Goal: Transaction & Acquisition: Purchase product/service

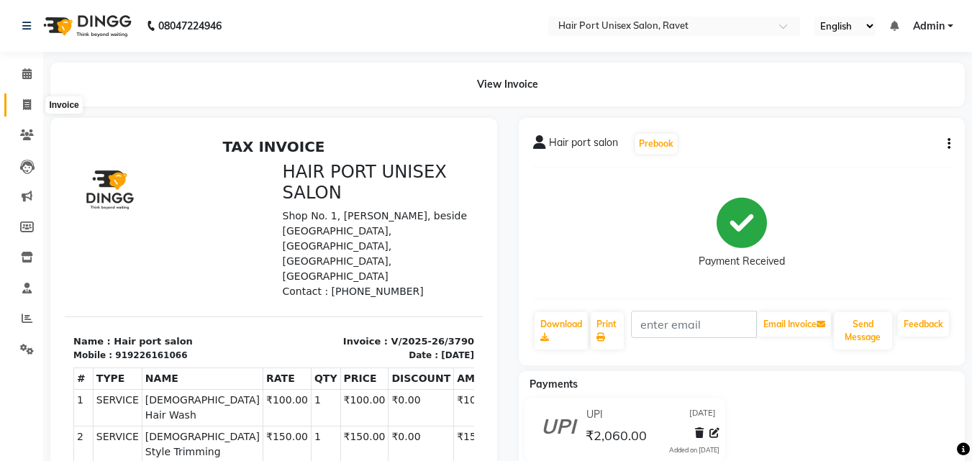
click at [30, 101] on icon at bounding box center [27, 104] width 8 height 11
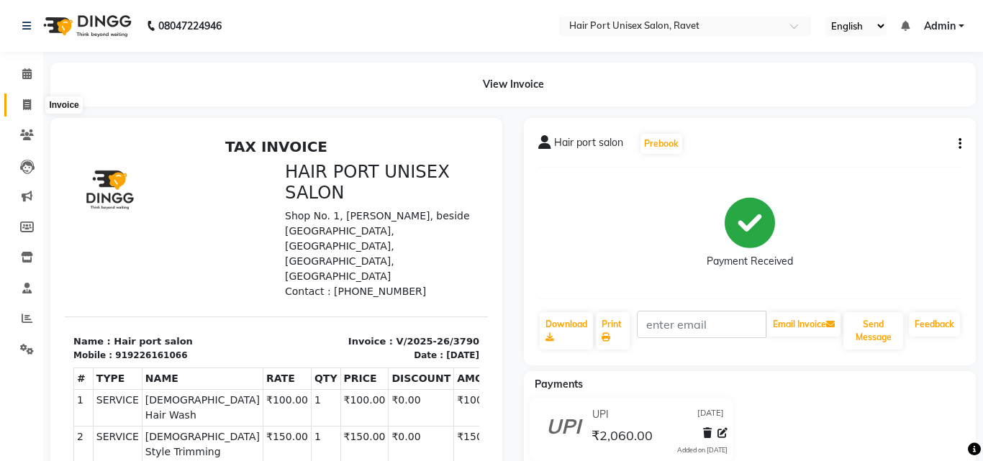
select select "service"
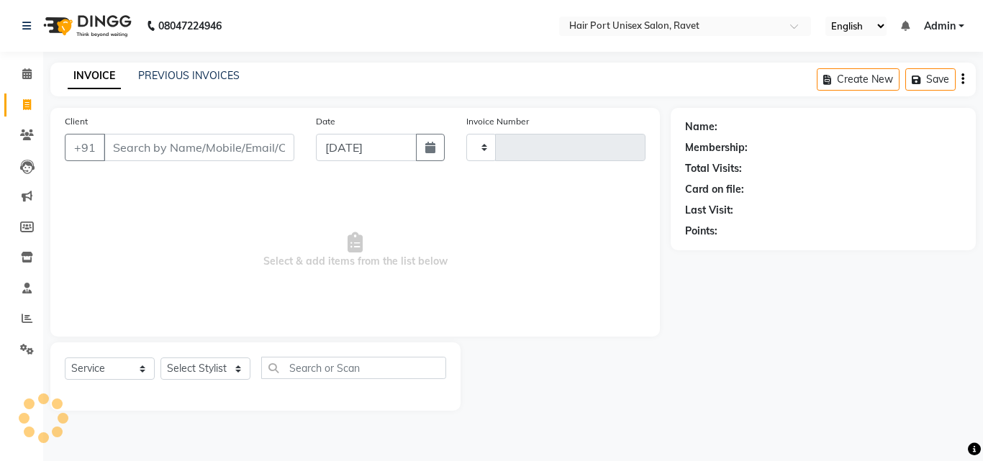
type input "3791"
select select "7015"
click at [144, 150] on input "Client" at bounding box center [199, 147] width 191 height 27
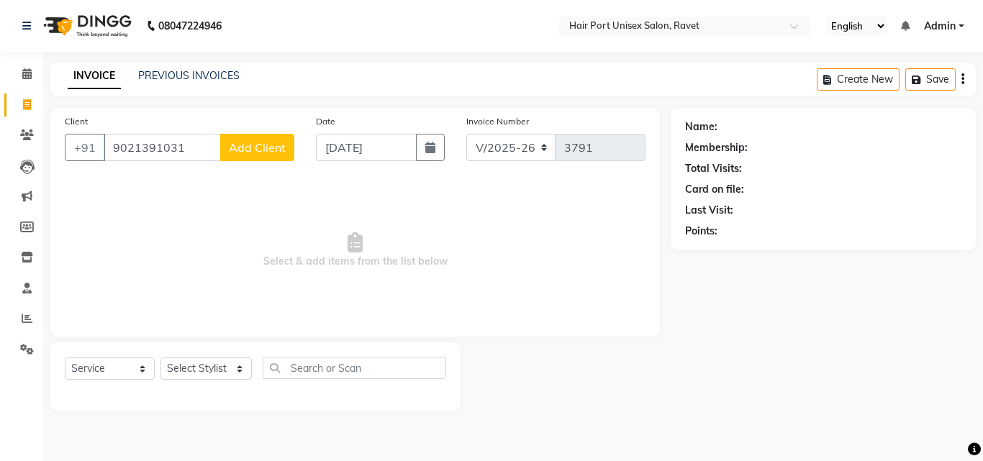
type input "9021391031"
click at [258, 158] on button "Add Client" at bounding box center [257, 147] width 74 height 27
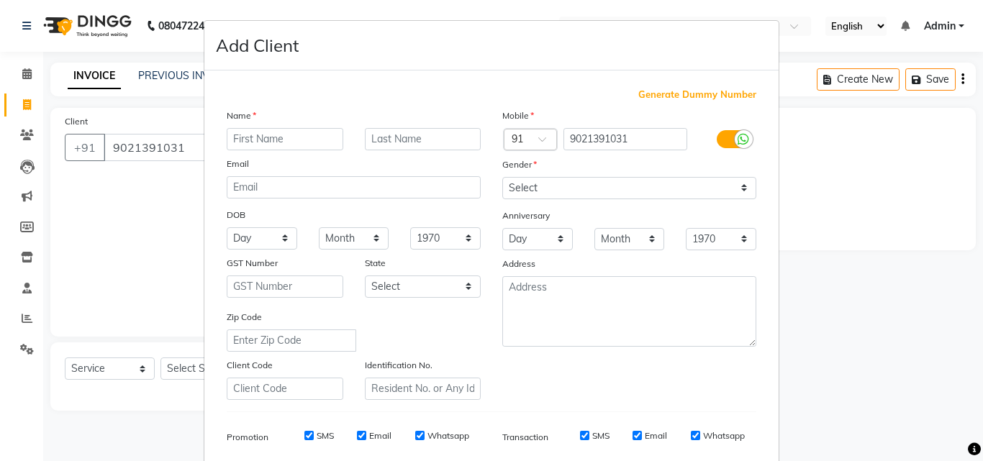
click at [263, 132] on input "text" at bounding box center [285, 139] width 117 height 22
type input "nilesh"
click at [528, 182] on select "Select [DEMOGRAPHIC_DATA] [DEMOGRAPHIC_DATA] Other Prefer Not To Say" at bounding box center [629, 188] width 254 height 22
select select "[DEMOGRAPHIC_DATA]"
click at [502, 177] on select "Select [DEMOGRAPHIC_DATA] [DEMOGRAPHIC_DATA] Other Prefer Not To Say" at bounding box center [629, 188] width 254 height 22
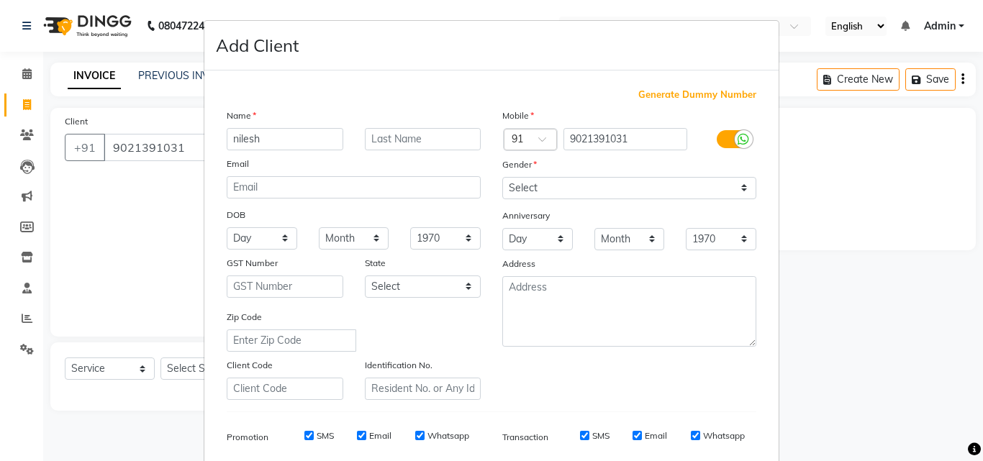
click at [599, 375] on div "Mobile Country Code × 91 9021391031 Gender Select [DEMOGRAPHIC_DATA] [DEMOGRAPH…" at bounding box center [630, 254] width 276 height 292
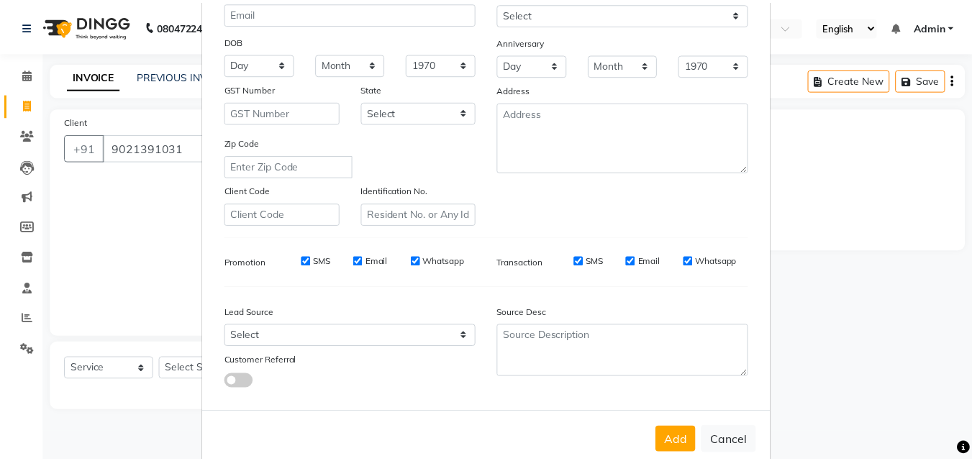
scroll to position [203, 0]
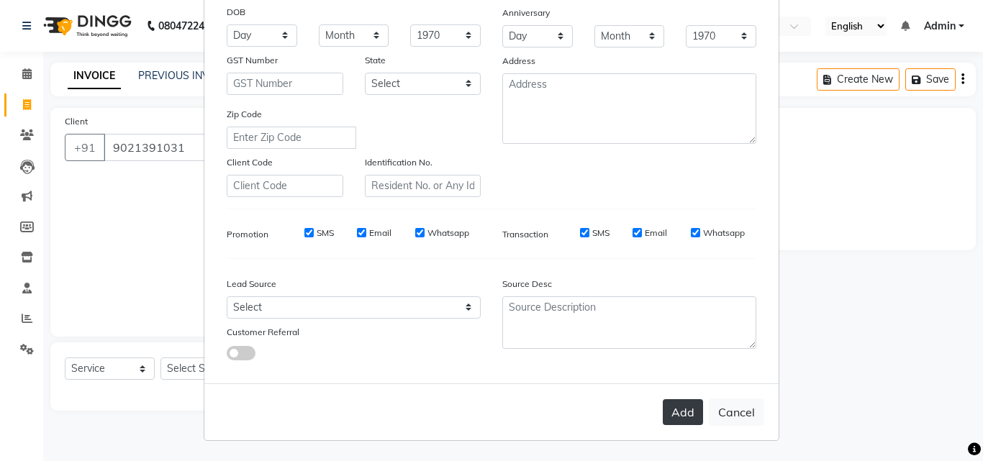
click at [669, 414] on button "Add" at bounding box center [683, 412] width 40 height 26
select select
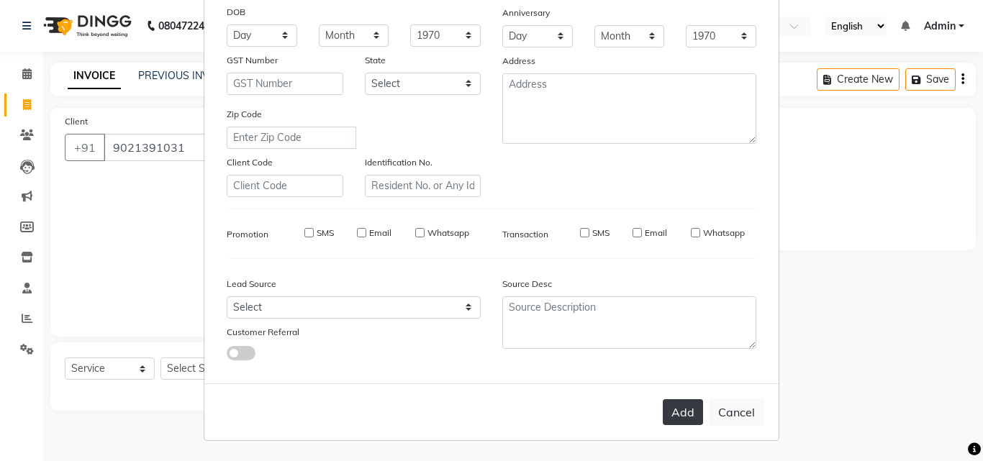
select select
checkbox input "false"
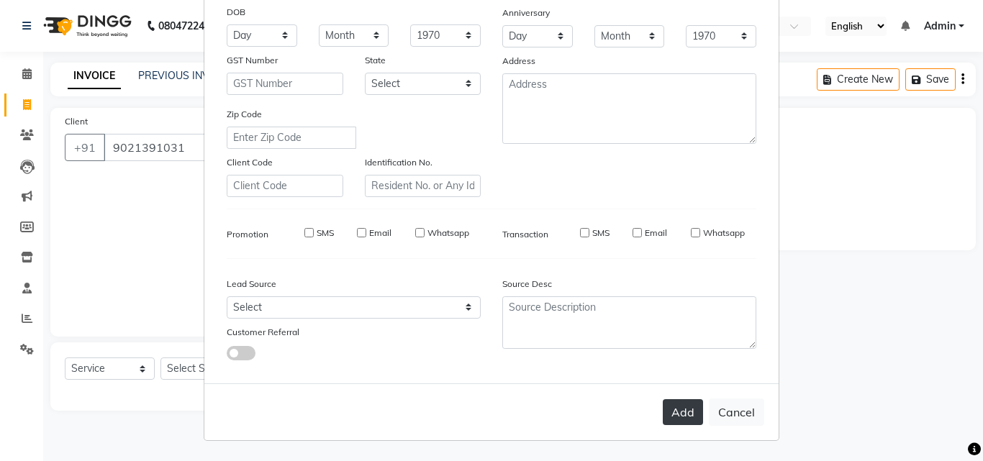
checkbox input "false"
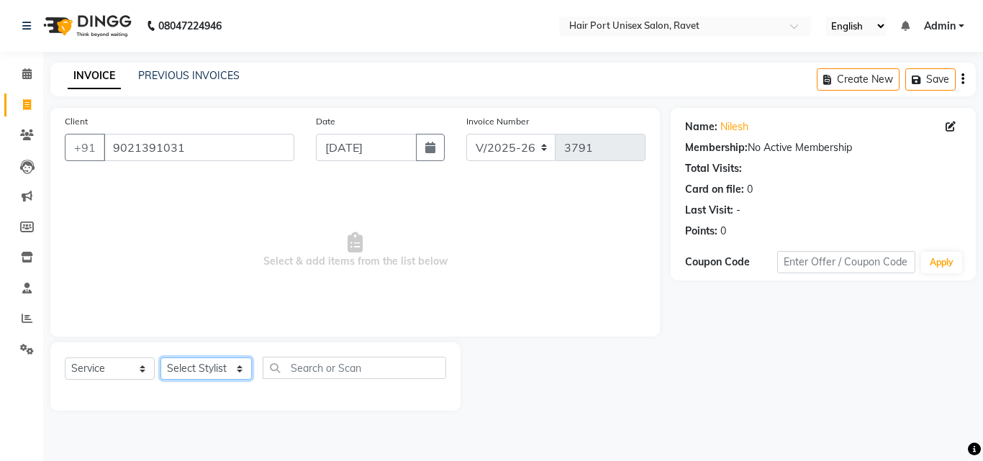
click at [212, 367] on select "Select Stylist [PERSON_NAME] [PERSON_NAME] [PERSON_NAME] [PERSON_NAME] [PERSON_…" at bounding box center [205, 369] width 91 height 22
select select "66342"
click at [160, 358] on select "Select Stylist [PERSON_NAME] [PERSON_NAME] [PERSON_NAME] [PERSON_NAME] [PERSON_…" at bounding box center [205, 369] width 91 height 22
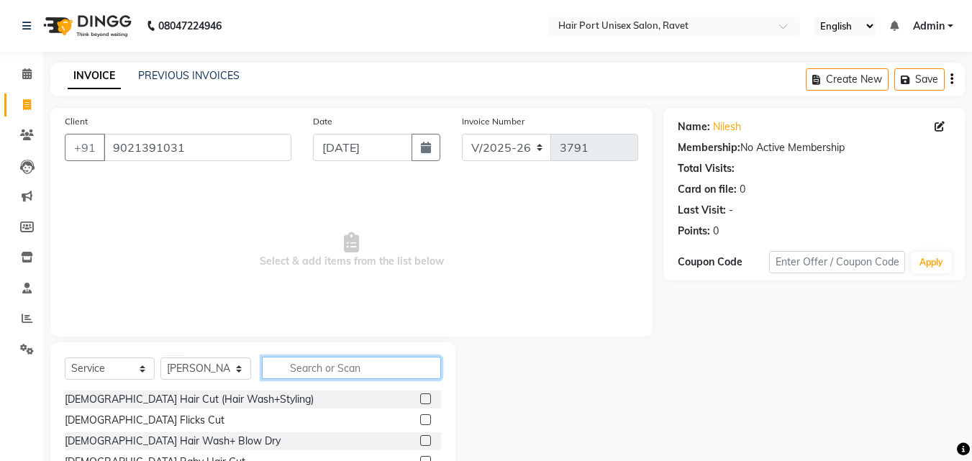
click at [318, 373] on input "text" at bounding box center [351, 368] width 179 height 22
type input "spa"
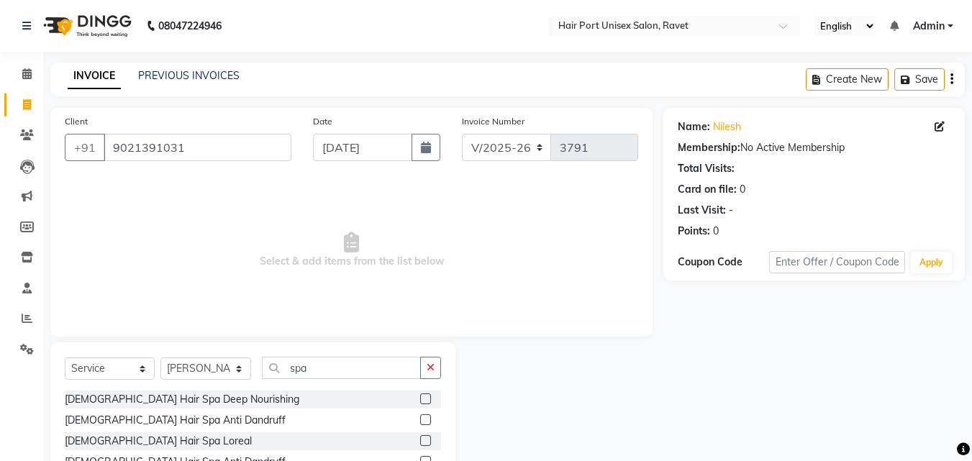
click at [504, 373] on div at bounding box center [560, 449] width 208 height 212
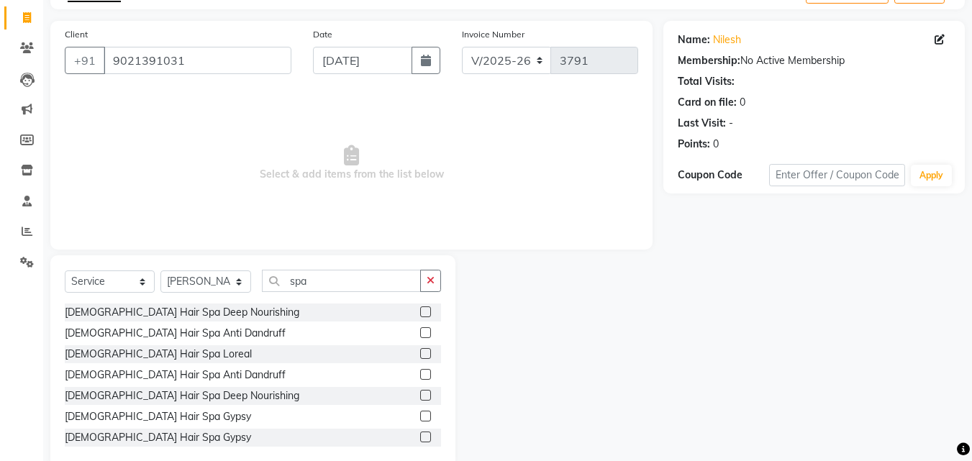
scroll to position [115, 0]
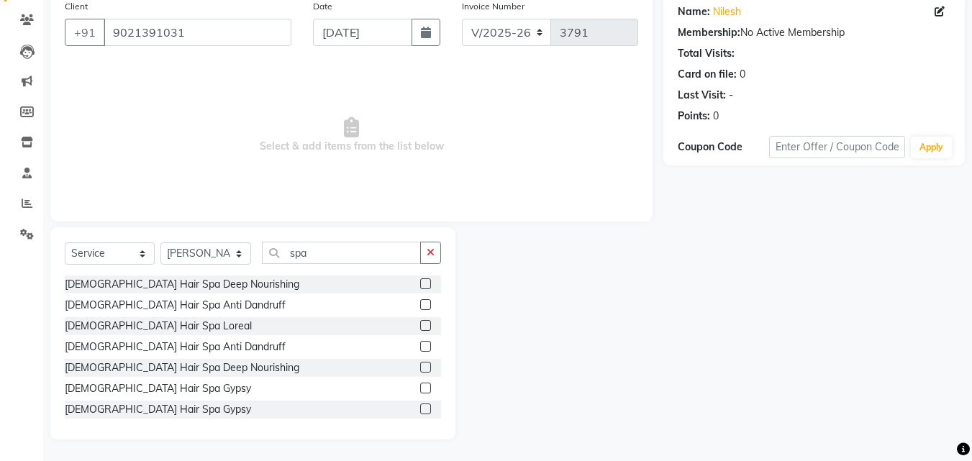
click at [420, 343] on label at bounding box center [425, 346] width 11 height 11
click at [420, 343] on input "checkbox" at bounding box center [424, 347] width 9 height 9
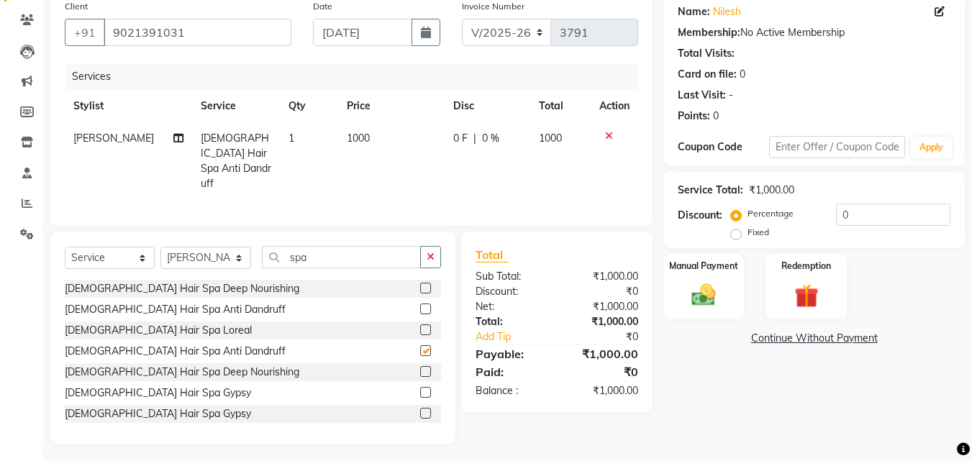
checkbox input "false"
click at [354, 135] on span "1000" at bounding box center [358, 138] width 23 height 13
select select "66342"
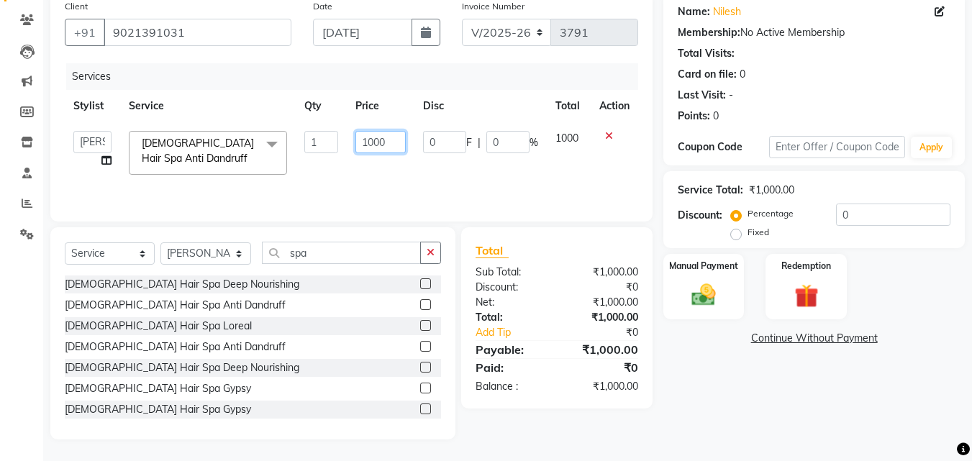
click at [368, 137] on input "1000" at bounding box center [381, 142] width 50 height 22
click at [361, 136] on input "2000" at bounding box center [381, 142] width 50 height 22
click at [393, 138] on input "12000" at bounding box center [381, 142] width 50 height 22
type input "1200"
click at [563, 136] on td "1000" at bounding box center [569, 152] width 44 height 61
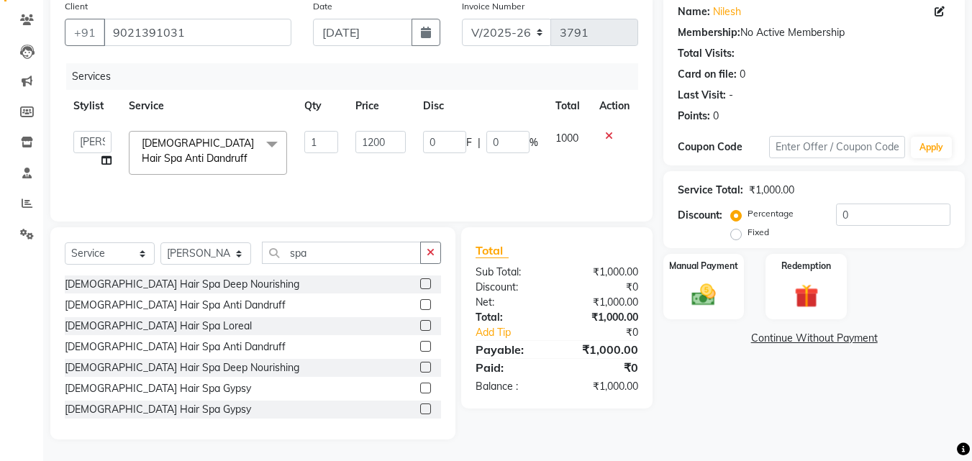
select select "66342"
click at [709, 302] on img at bounding box center [704, 295] width 40 height 29
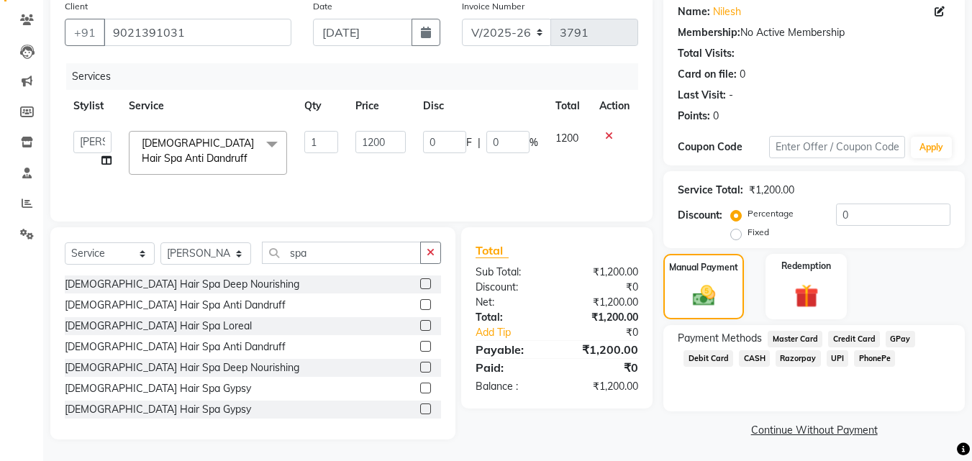
click at [828, 361] on span "UPI" at bounding box center [838, 358] width 22 height 17
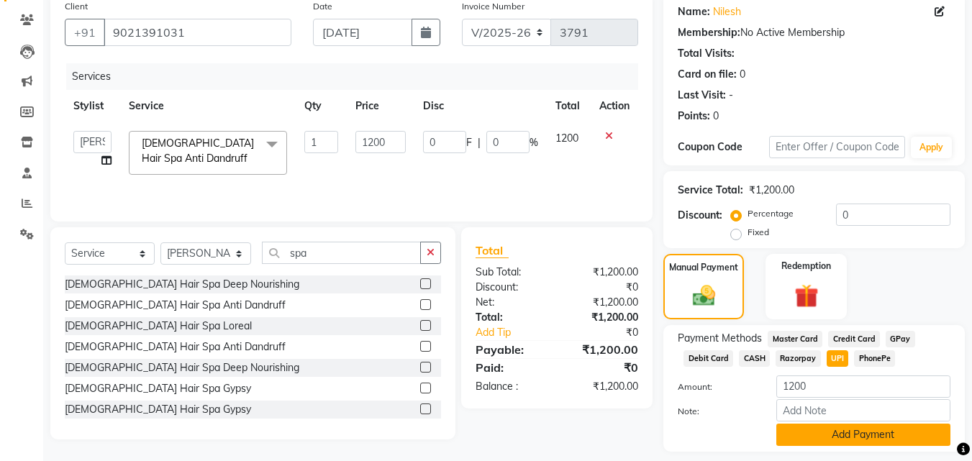
click at [844, 437] on button "Add Payment" at bounding box center [863, 435] width 174 height 22
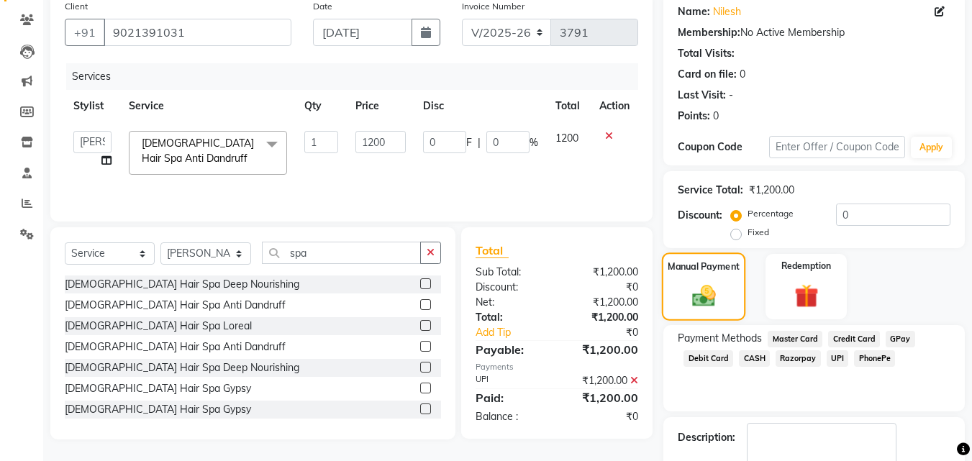
click at [707, 278] on div "Manual Payment" at bounding box center [704, 287] width 84 height 68
click at [833, 353] on span "UPI" at bounding box center [838, 358] width 22 height 17
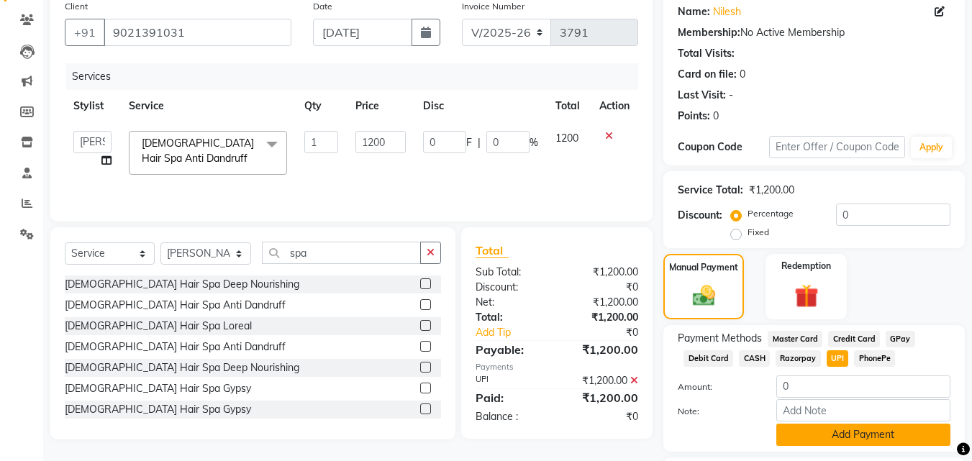
click at [846, 434] on button "Add Payment" at bounding box center [863, 435] width 174 height 22
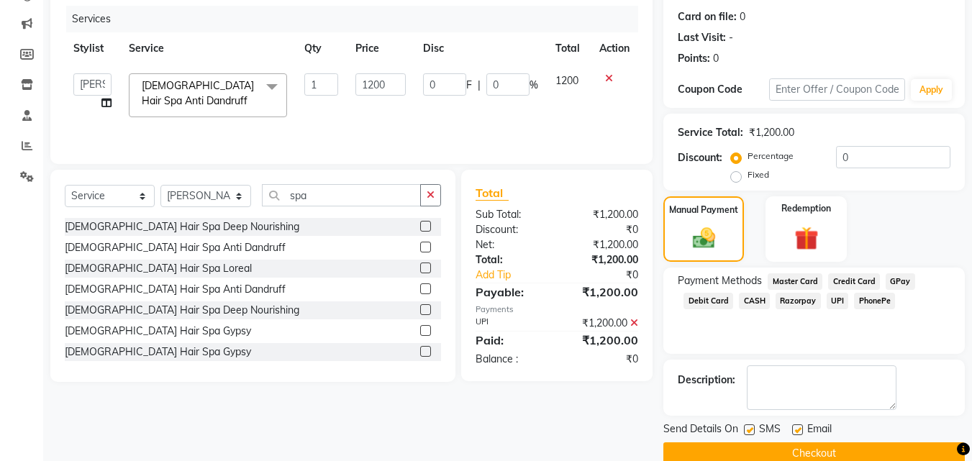
scroll to position [198, 0]
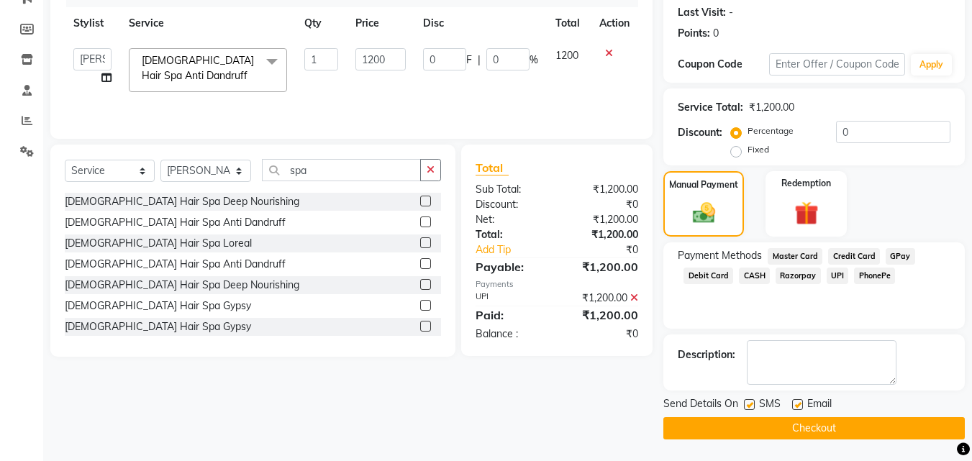
click at [846, 434] on button "Checkout" at bounding box center [815, 428] width 302 height 22
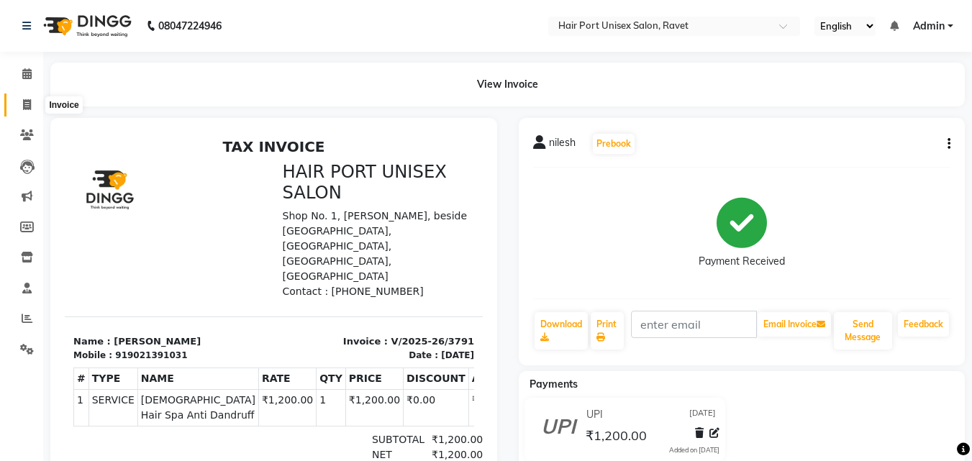
click at [28, 106] on icon at bounding box center [27, 104] width 8 height 11
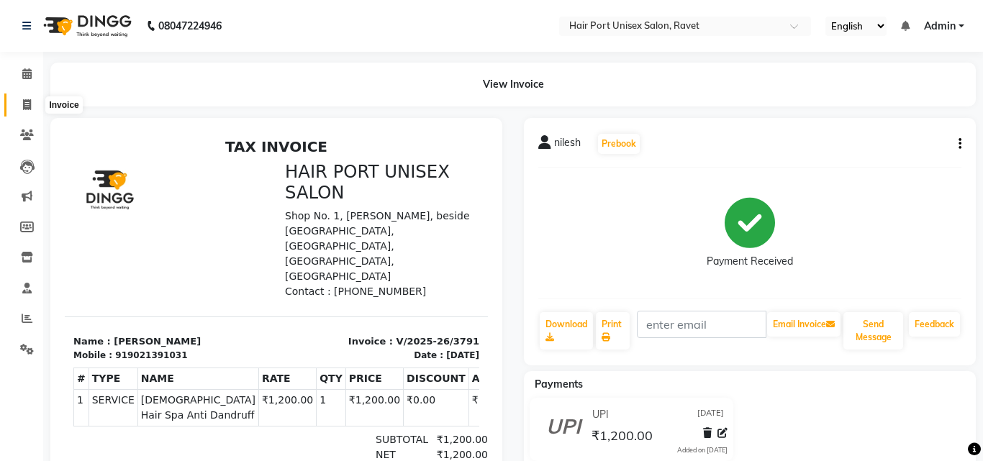
select select "service"
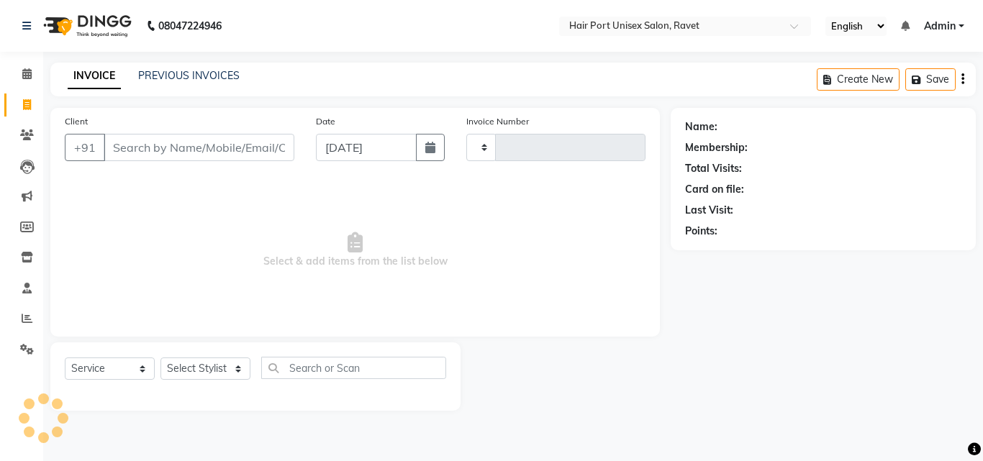
type input "3792"
select select "7015"
click at [22, 316] on icon at bounding box center [27, 318] width 11 height 11
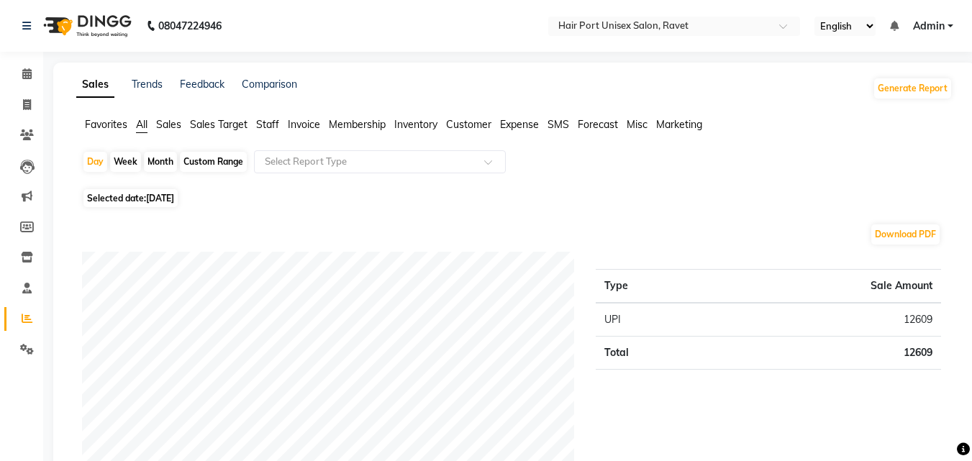
click at [271, 123] on span "Staff" at bounding box center [267, 124] width 23 height 13
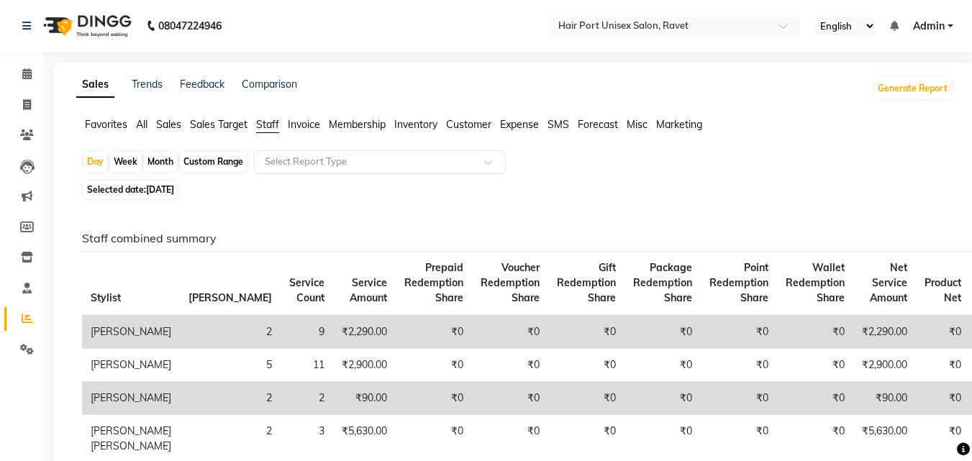
click at [342, 160] on input "text" at bounding box center [365, 162] width 207 height 14
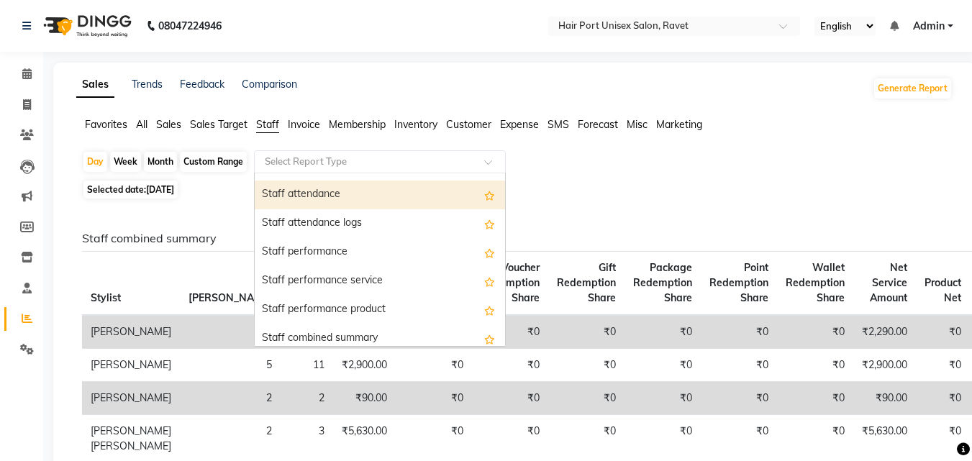
scroll to position [172, 0]
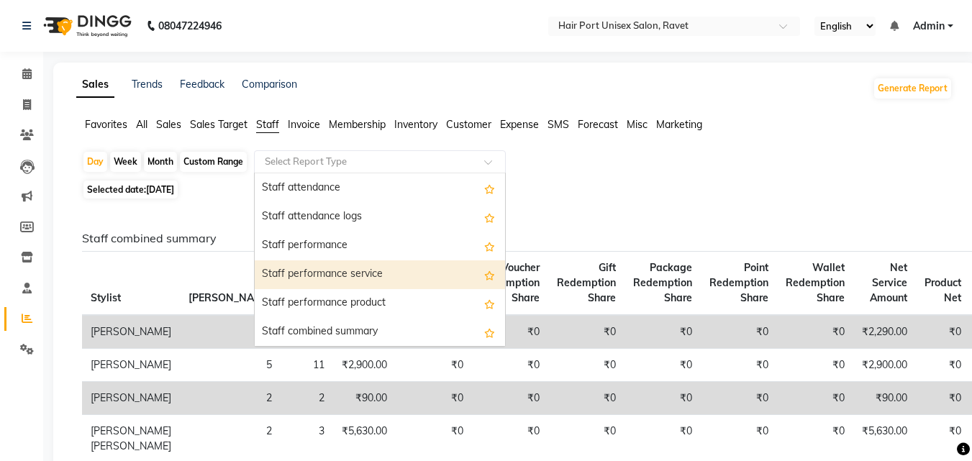
click at [391, 274] on div "Staff performance service" at bounding box center [380, 275] width 250 height 29
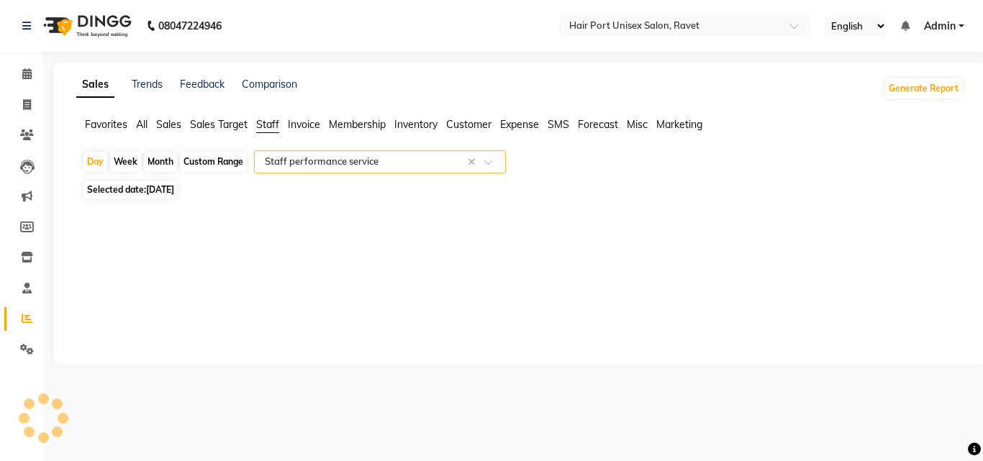
select select "filtered_report"
select select "csv"
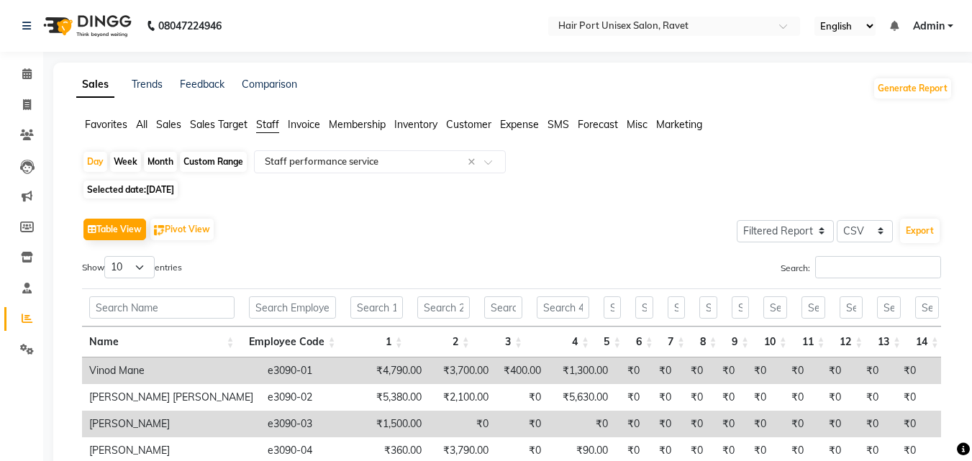
click at [418, 223] on div "Table View Pivot View Select Full Report Filtered Report Select CSV PDF Export" at bounding box center [511, 229] width 859 height 30
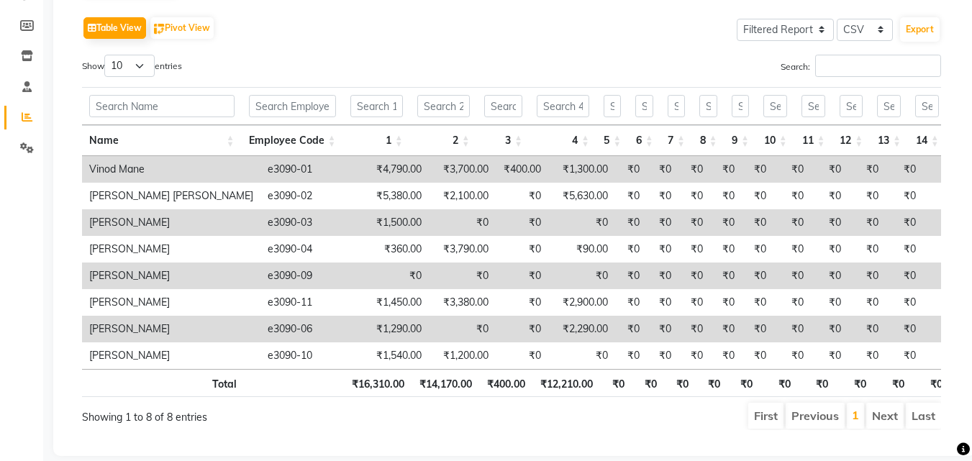
scroll to position [230, 0]
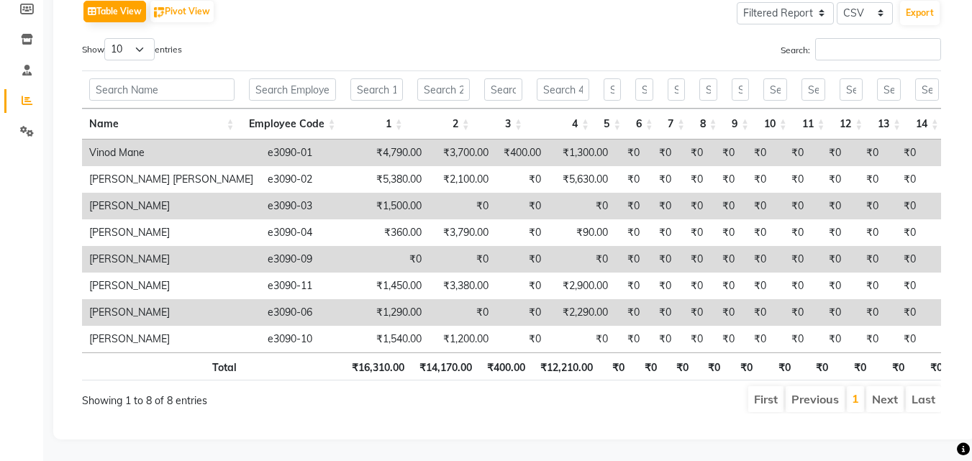
click at [49, 89] on main "Sales Trends Feedback Comparison Generate Report Favorites All Sales Sales Targ…" at bounding box center [507, 153] width 929 height 617
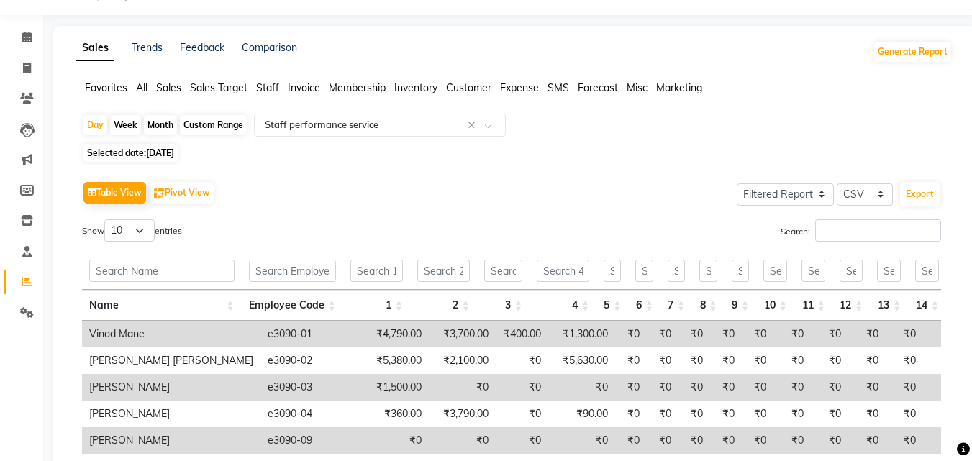
scroll to position [0, 0]
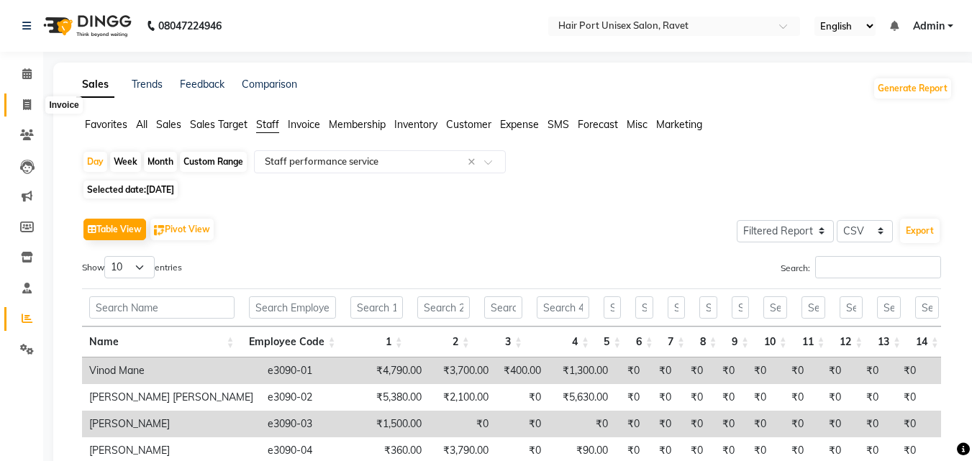
click at [24, 104] on icon at bounding box center [27, 104] width 8 height 11
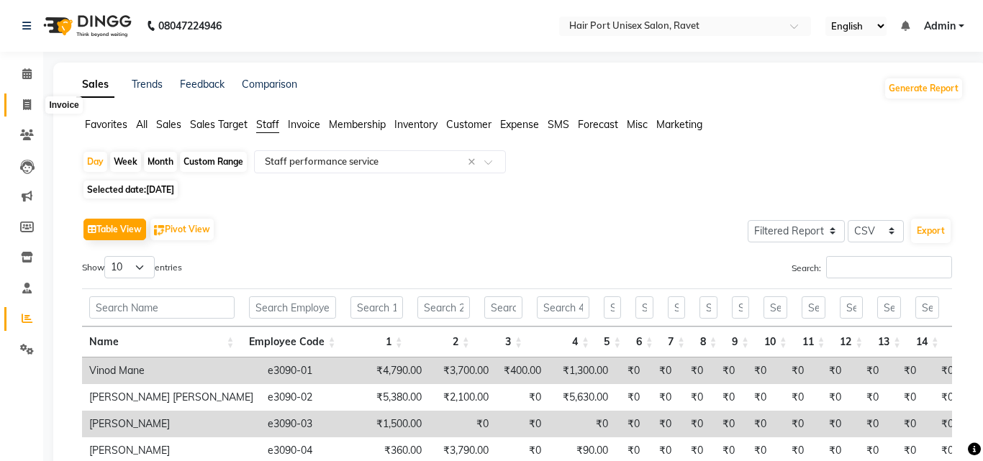
select select "7015"
select select "service"
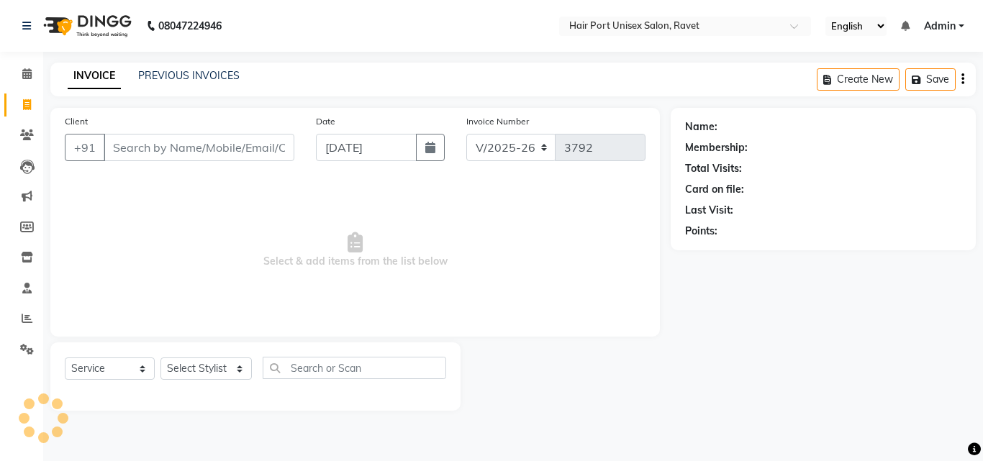
click at [179, 145] on input "Client" at bounding box center [199, 147] width 191 height 27
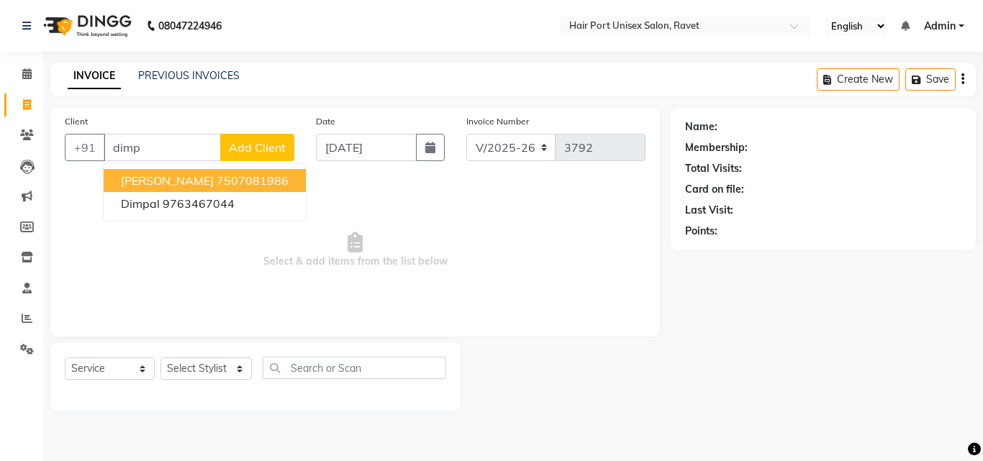
click at [248, 179] on ngb-highlight "7507081986" at bounding box center [253, 180] width 72 height 14
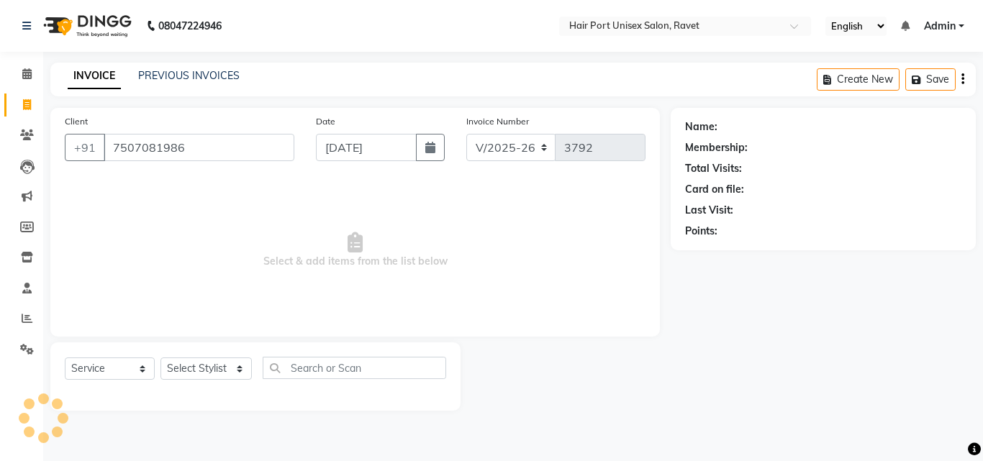
type input "7507081986"
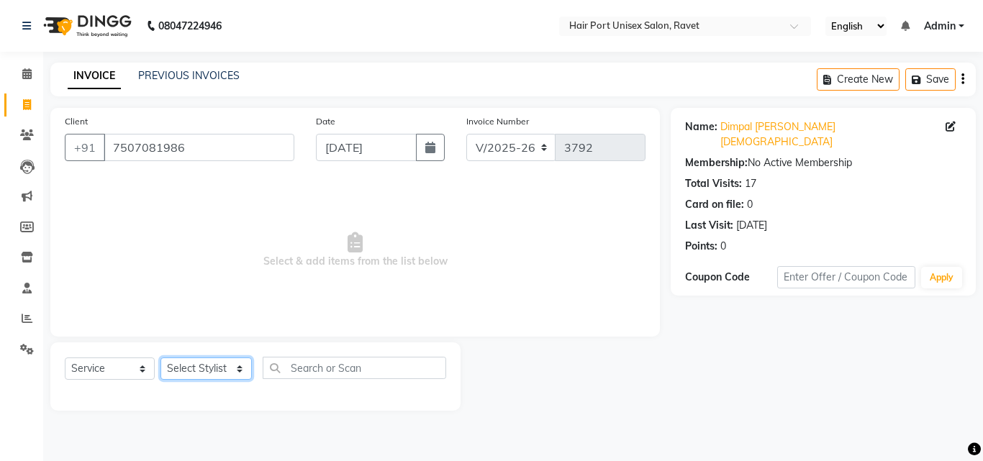
click at [222, 362] on select "Select Stylist [PERSON_NAME] [PERSON_NAME] [PERSON_NAME] [PERSON_NAME] [PERSON_…" at bounding box center [205, 369] width 91 height 22
select select "58690"
click at [160, 358] on select "Select Stylist [PERSON_NAME] [PERSON_NAME] [PERSON_NAME] [PERSON_NAME] [PERSON_…" at bounding box center [205, 369] width 91 height 22
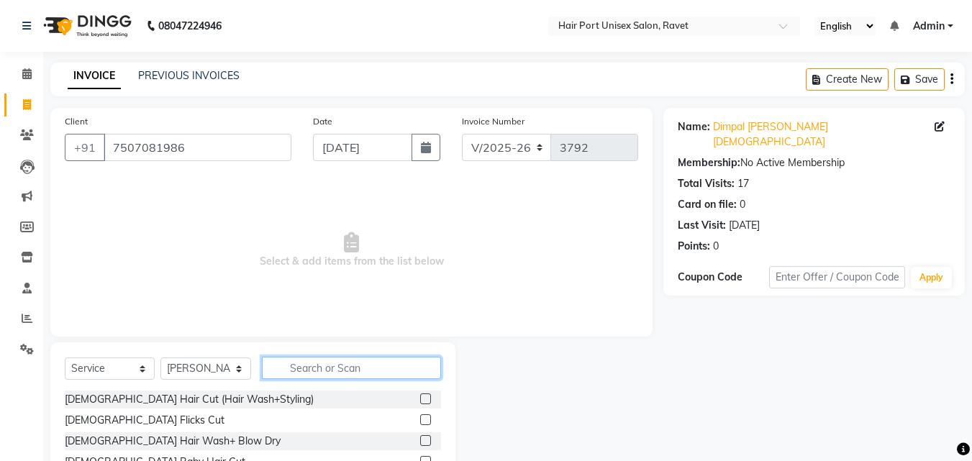
click at [321, 371] on input "text" at bounding box center [351, 368] width 179 height 22
click at [420, 438] on label at bounding box center [425, 440] width 11 height 11
click at [420, 438] on input "checkbox" at bounding box center [424, 441] width 9 height 9
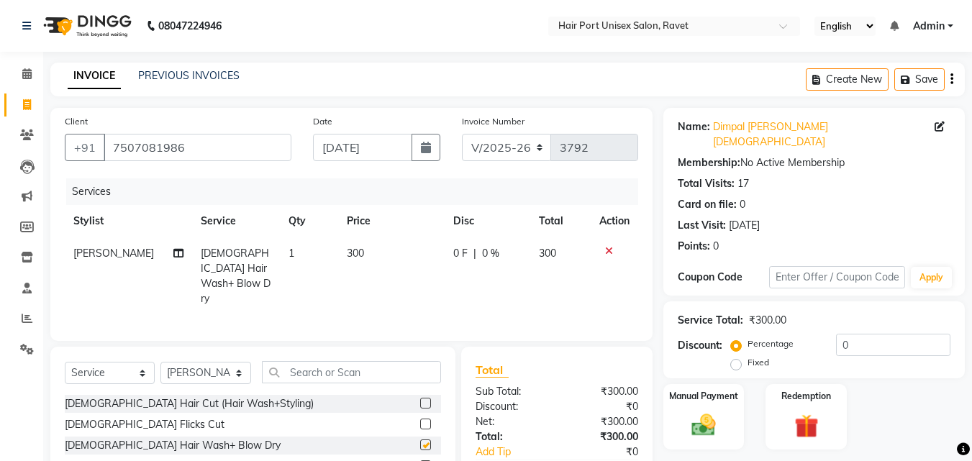
checkbox input "false"
click at [702, 411] on img at bounding box center [704, 425] width 40 height 29
click at [776, 417] on div "Redemption" at bounding box center [806, 417] width 84 height 68
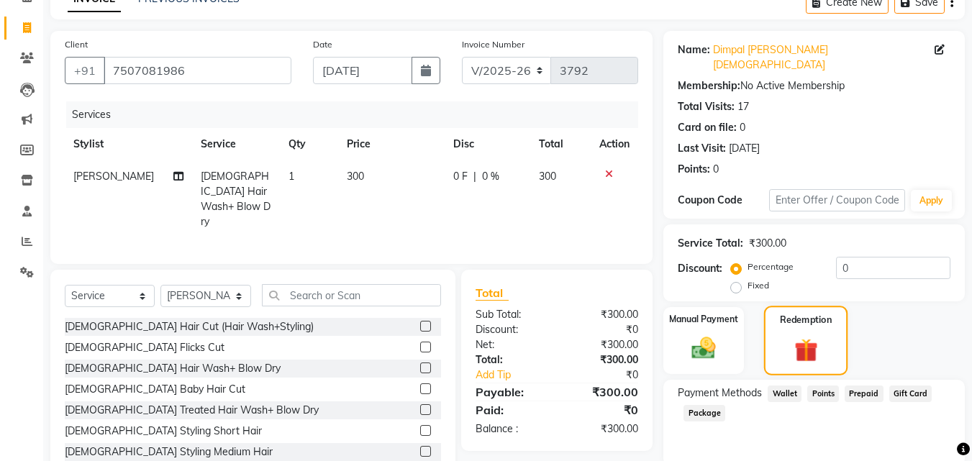
scroll to position [118, 0]
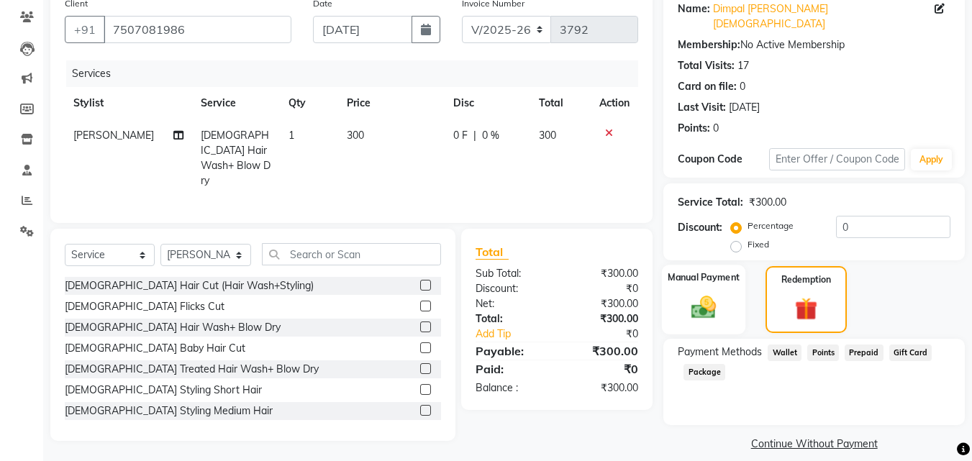
click at [717, 293] on img at bounding box center [704, 307] width 40 height 29
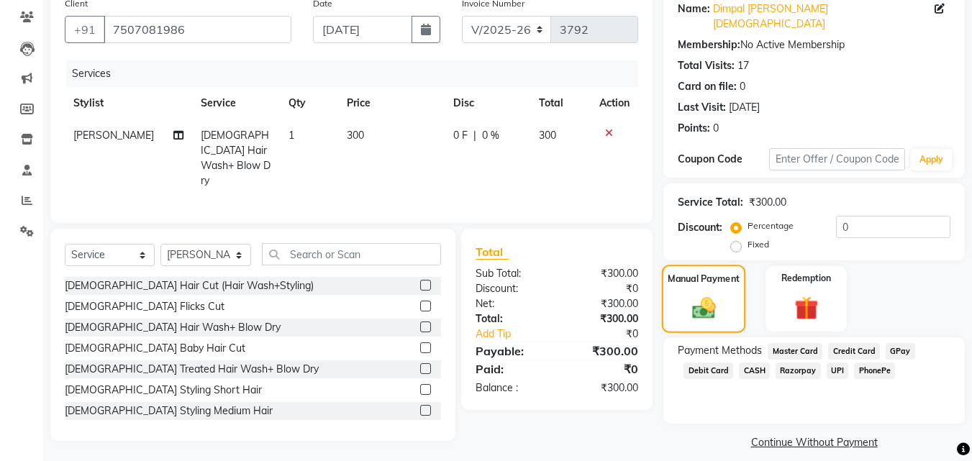
scroll to position [117, 0]
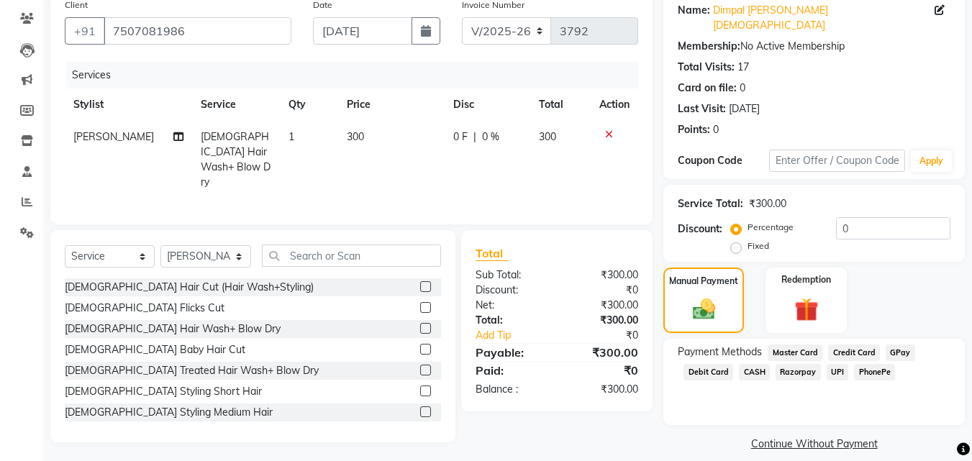
click at [835, 364] on span "UPI" at bounding box center [838, 372] width 22 height 17
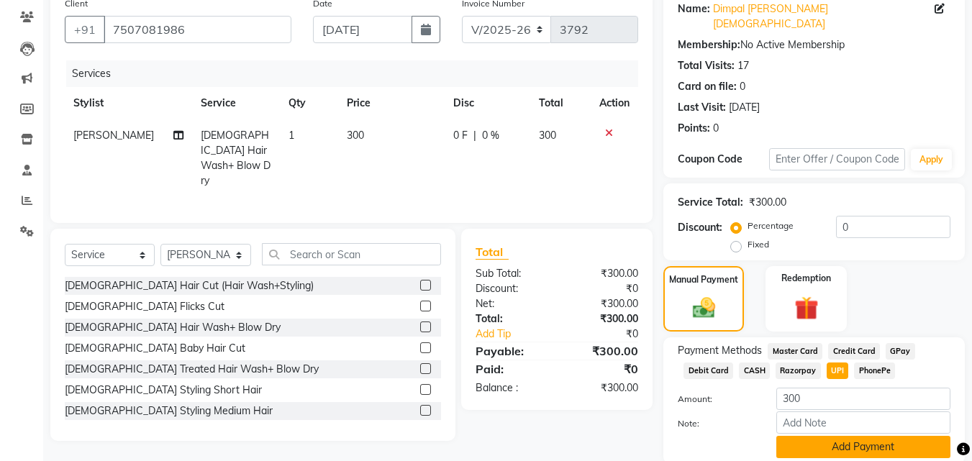
click at [843, 438] on button "Add Payment" at bounding box center [863, 447] width 174 height 22
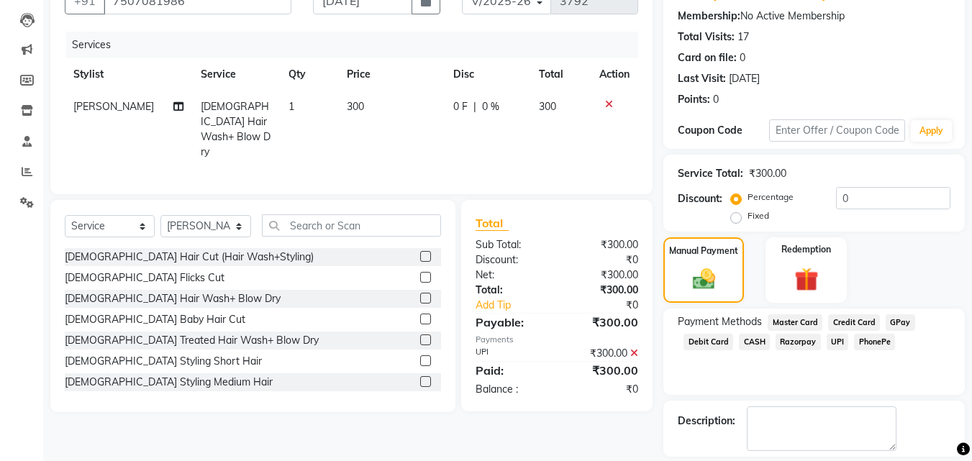
scroll to position [198, 0]
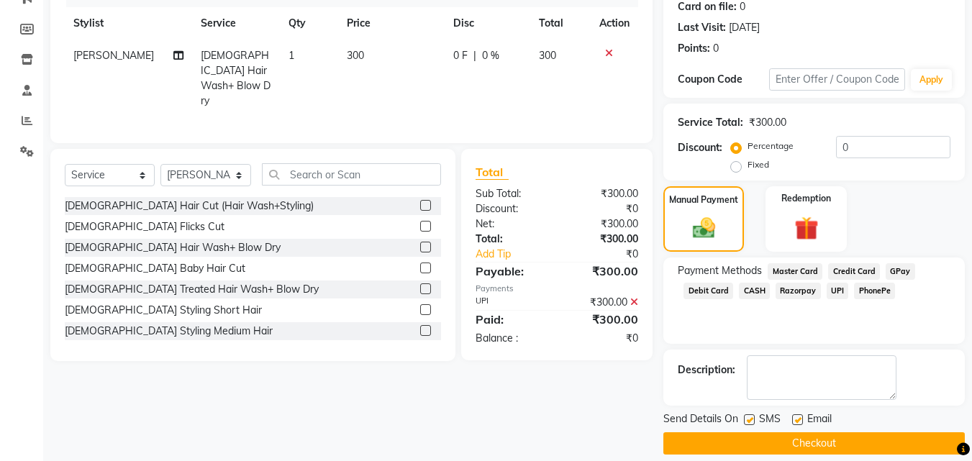
click at [843, 438] on button "Checkout" at bounding box center [815, 444] width 302 height 22
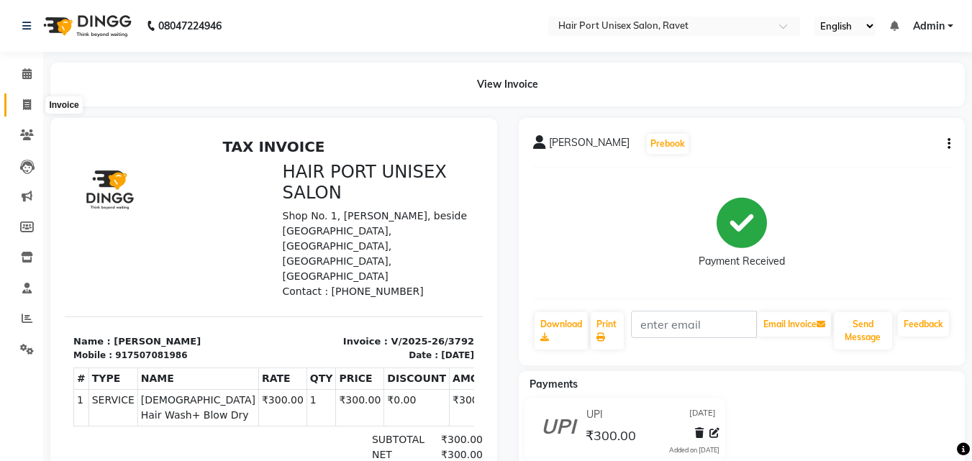
click at [29, 99] on icon at bounding box center [27, 104] width 8 height 11
select select "service"
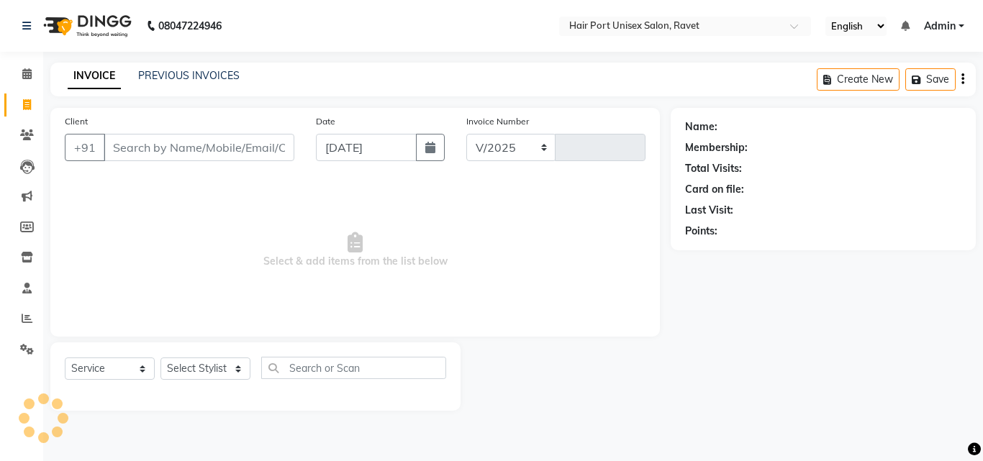
select select "7015"
type input "3793"
click at [144, 145] on input "Client" at bounding box center [199, 147] width 191 height 27
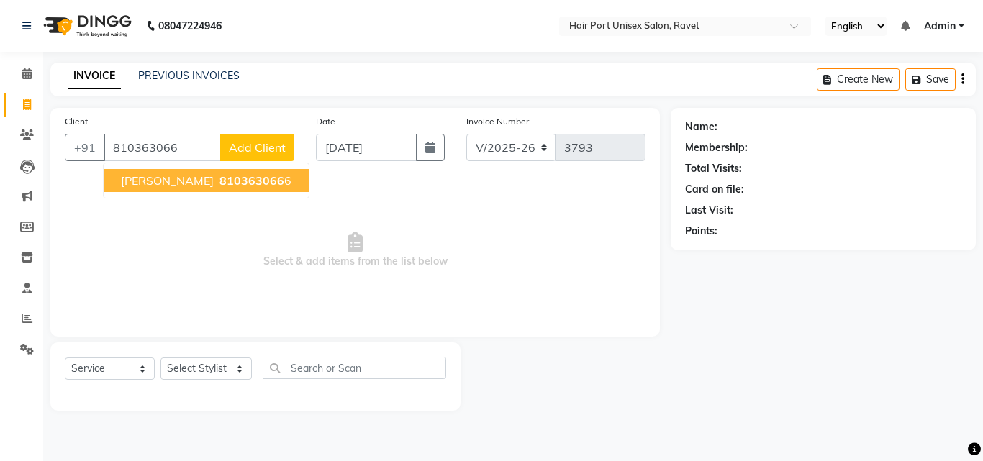
click at [168, 184] on button "[PERSON_NAME] 810363066 6" at bounding box center [206, 180] width 205 height 23
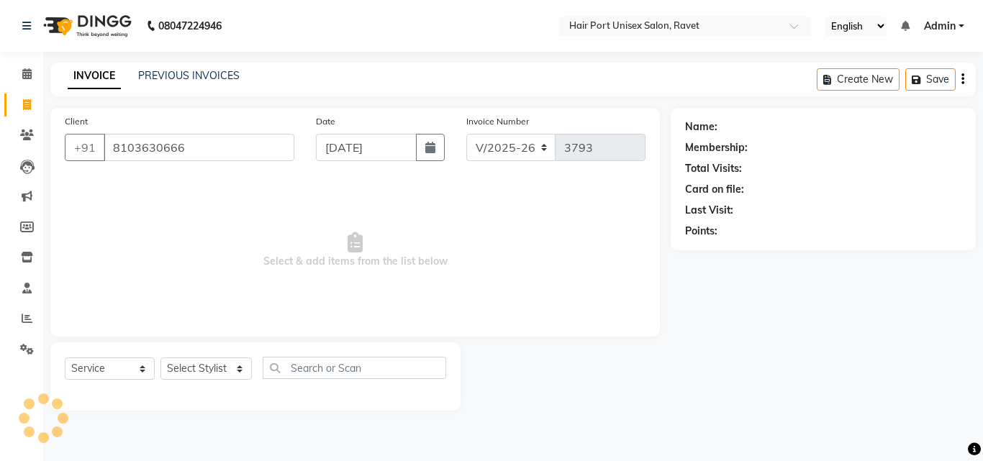
type input "8103630666"
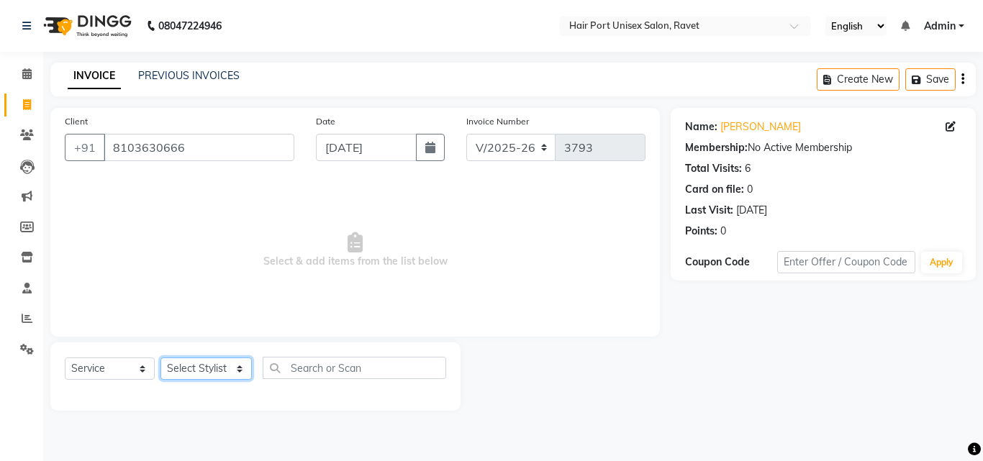
click at [209, 367] on select "Select Stylist [PERSON_NAME] [PERSON_NAME] [PERSON_NAME] [PERSON_NAME] [PERSON_…" at bounding box center [205, 369] width 91 height 22
select select "58688"
click at [160, 358] on select "Select Stylist [PERSON_NAME] [PERSON_NAME] [PERSON_NAME] [PERSON_NAME] [PERSON_…" at bounding box center [205, 369] width 91 height 22
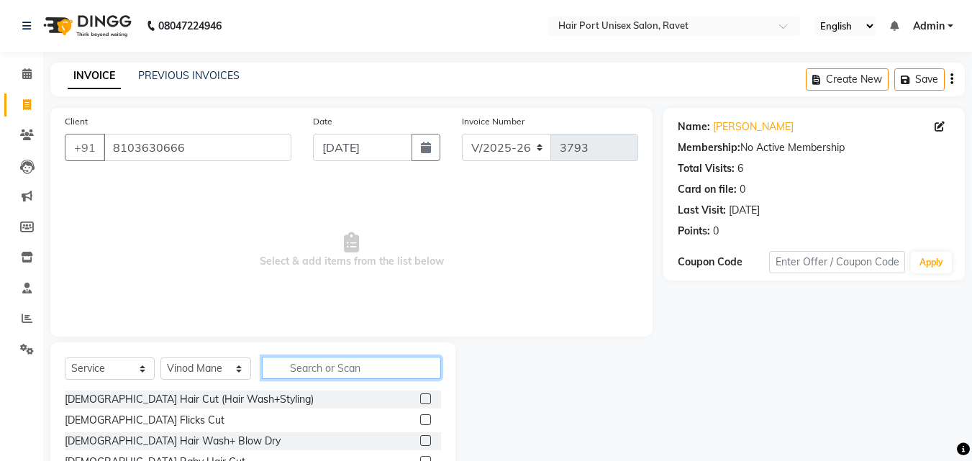
click at [310, 373] on input "text" at bounding box center [351, 368] width 179 height 22
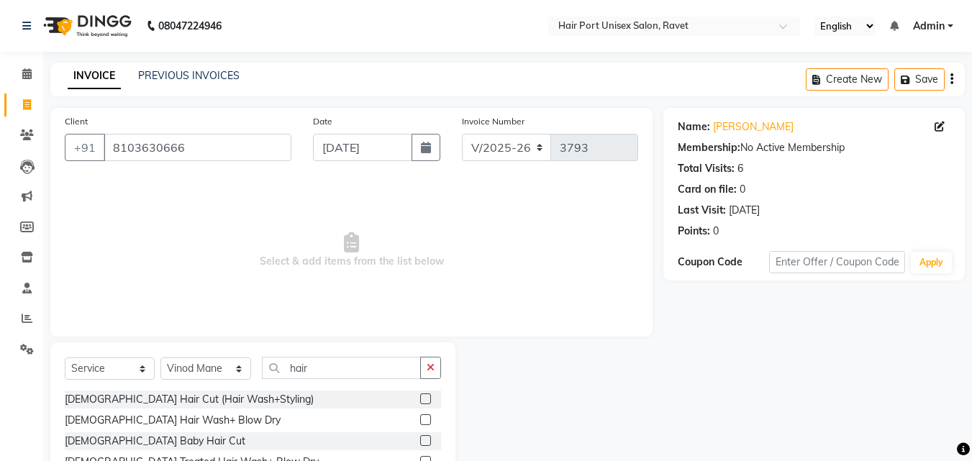
click at [356, 430] on div "[DEMOGRAPHIC_DATA] Hair Cut (Hair Wash+Styling) [DEMOGRAPHIC_DATA] Hair Wash+ B…" at bounding box center [253, 463] width 376 height 144
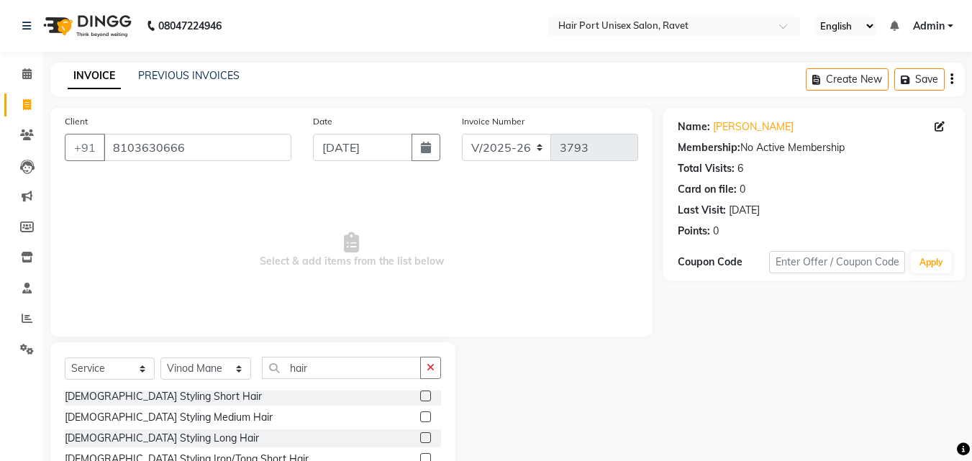
scroll to position [115, 0]
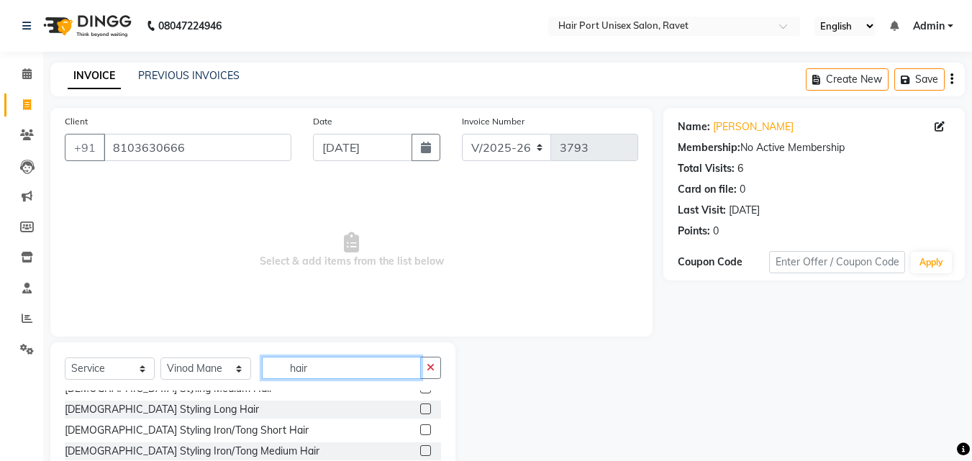
click at [327, 365] on input "hair" at bounding box center [341, 368] width 159 height 22
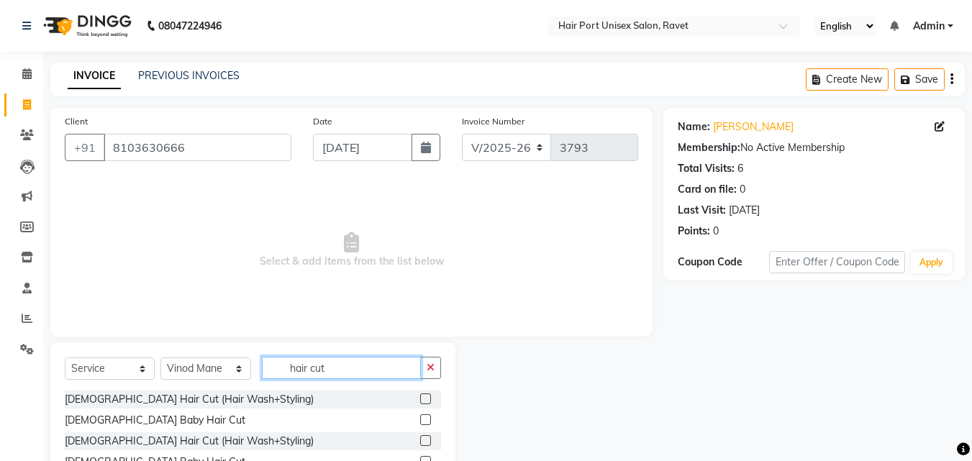
type input "hair cut"
click at [423, 438] on label at bounding box center [425, 440] width 11 height 11
click at [423, 438] on input "checkbox" at bounding box center [424, 441] width 9 height 9
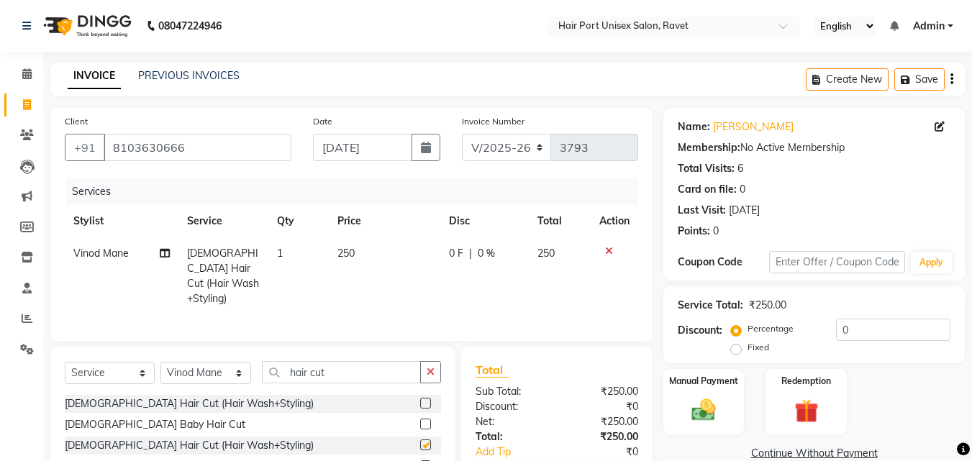
checkbox input "false"
click at [346, 371] on input "hair cut" at bounding box center [341, 372] width 159 height 22
type input "h"
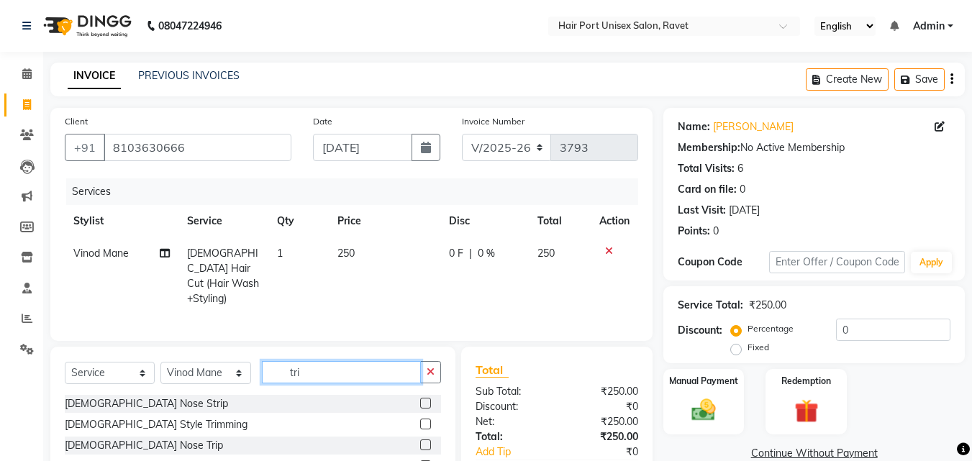
type input "tri"
click at [422, 420] on label at bounding box center [425, 424] width 11 height 11
click at [422, 420] on input "checkbox" at bounding box center [424, 424] width 9 height 9
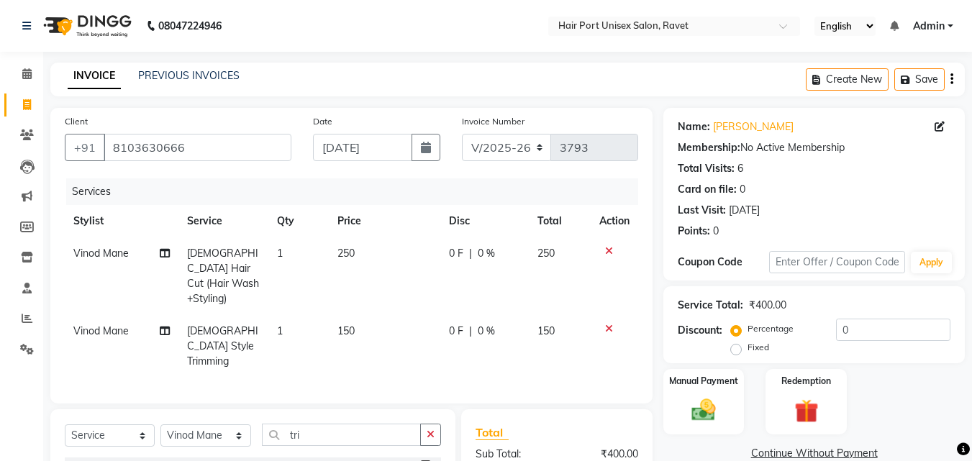
checkbox input "false"
click at [348, 424] on input "tri" at bounding box center [341, 435] width 159 height 22
type input "t"
type input "head"
click at [345, 458] on div "[DEMOGRAPHIC_DATA] Head Massage" at bounding box center [253, 467] width 376 height 18
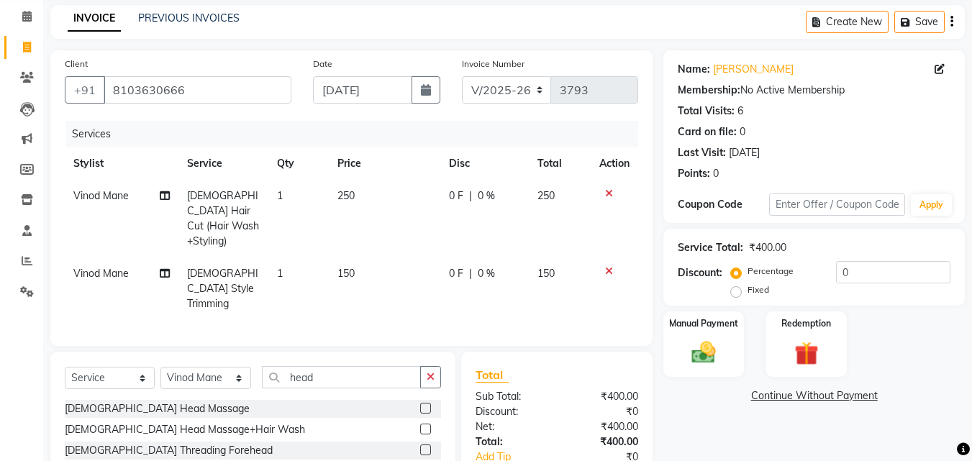
scroll to position [86, 0]
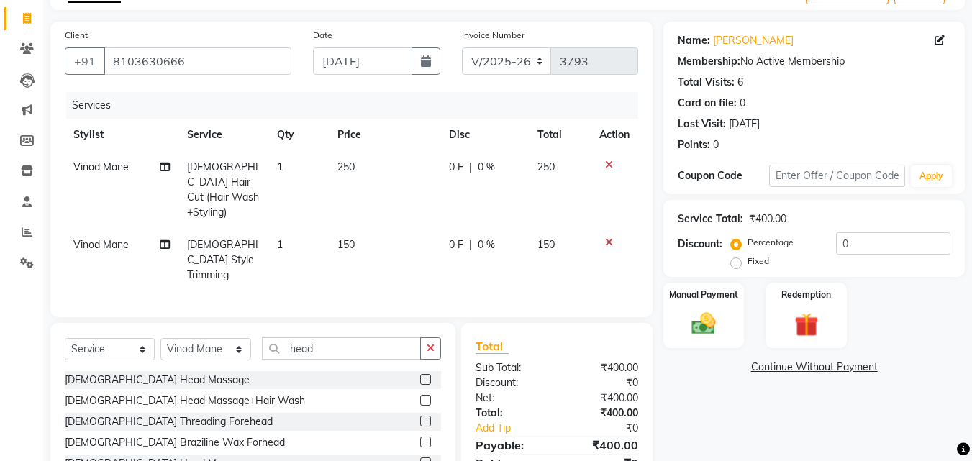
click at [424, 458] on label at bounding box center [425, 463] width 11 height 11
click at [424, 459] on input "checkbox" at bounding box center [424, 463] width 9 height 9
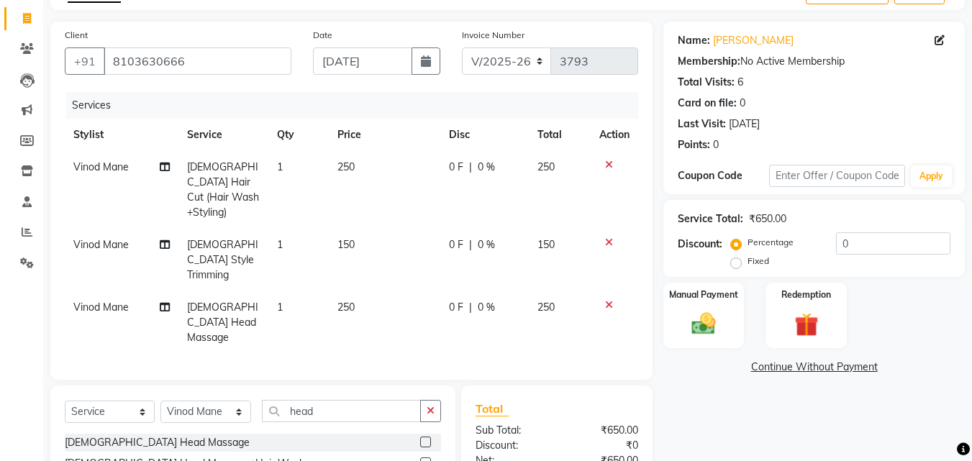
checkbox input "false"
click at [698, 327] on img at bounding box center [704, 323] width 40 height 29
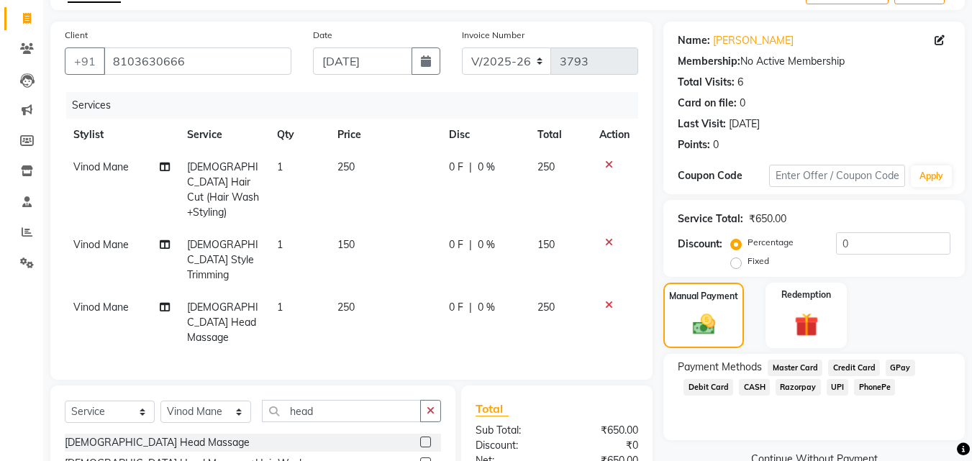
click at [834, 385] on span "UPI" at bounding box center [838, 387] width 22 height 17
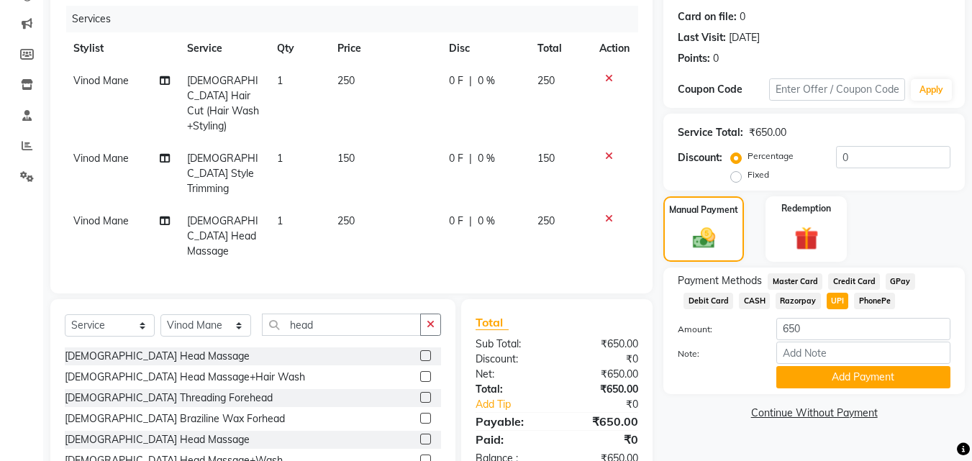
scroll to position [191, 0]
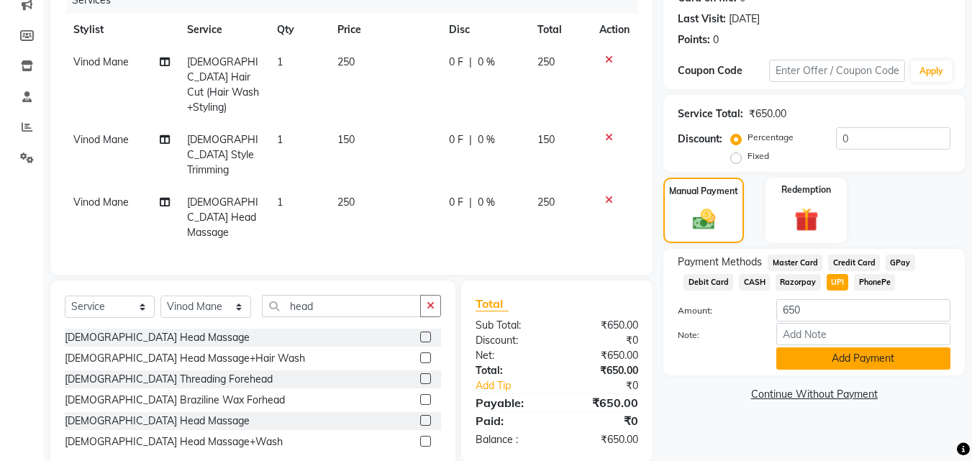
click at [840, 360] on button "Add Payment" at bounding box center [863, 359] width 174 height 22
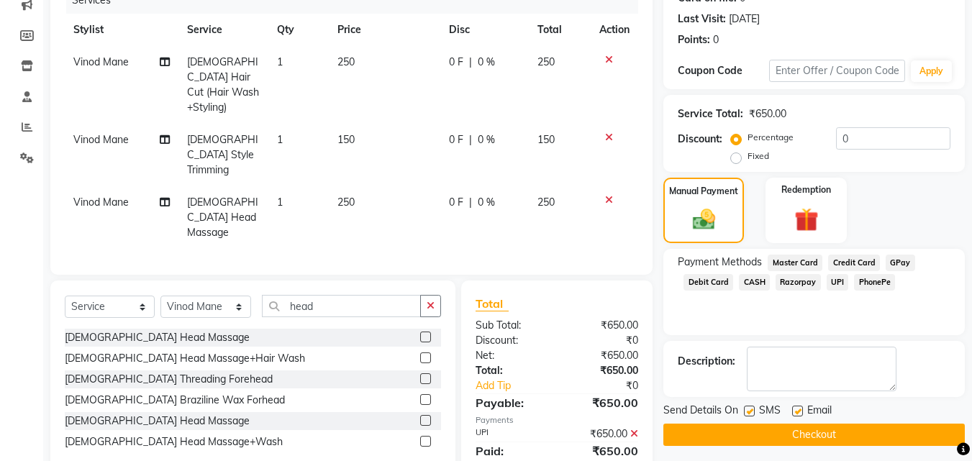
click at [851, 439] on button "Checkout" at bounding box center [815, 435] width 302 height 22
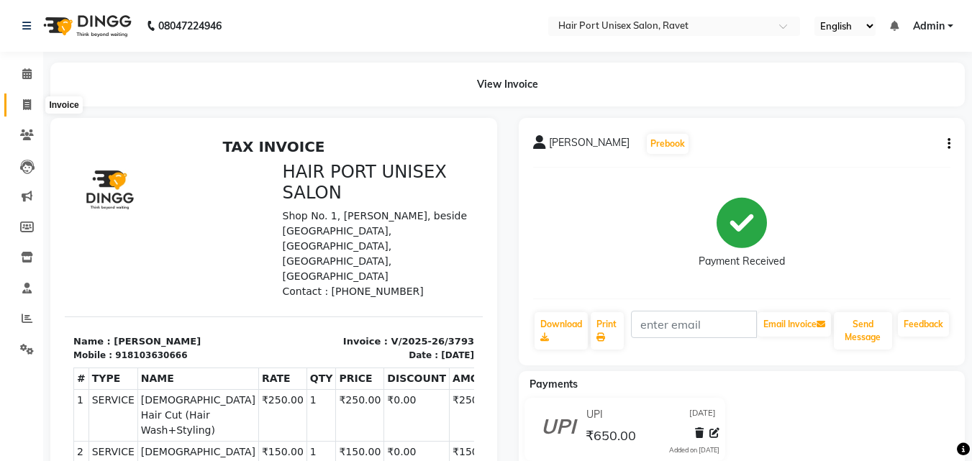
click at [23, 106] on icon at bounding box center [27, 104] width 8 height 11
select select "service"
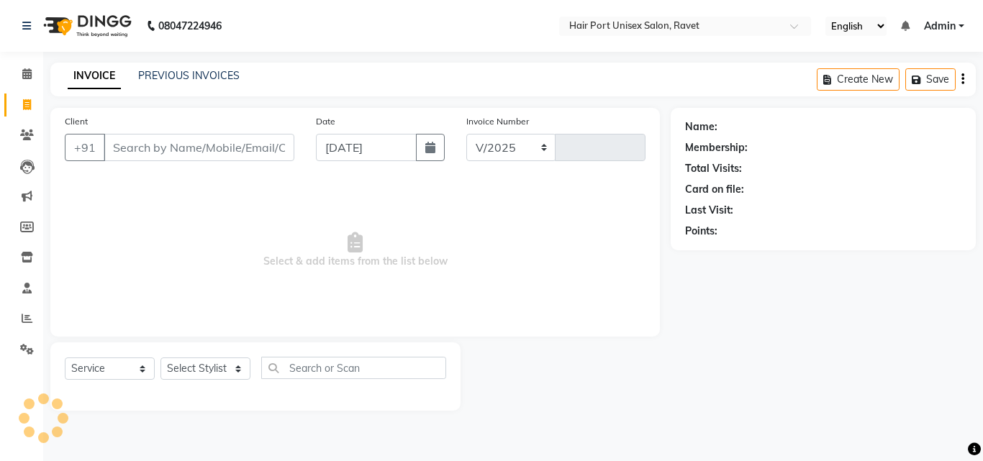
select select "7015"
type input "3794"
click at [122, 144] on input "Client" at bounding box center [199, 147] width 191 height 27
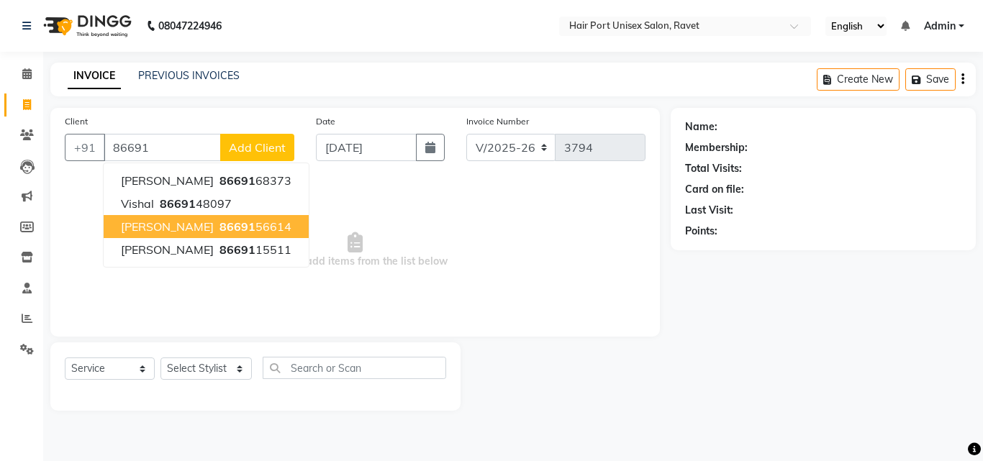
click at [219, 226] on span "86691" at bounding box center [237, 226] width 36 height 14
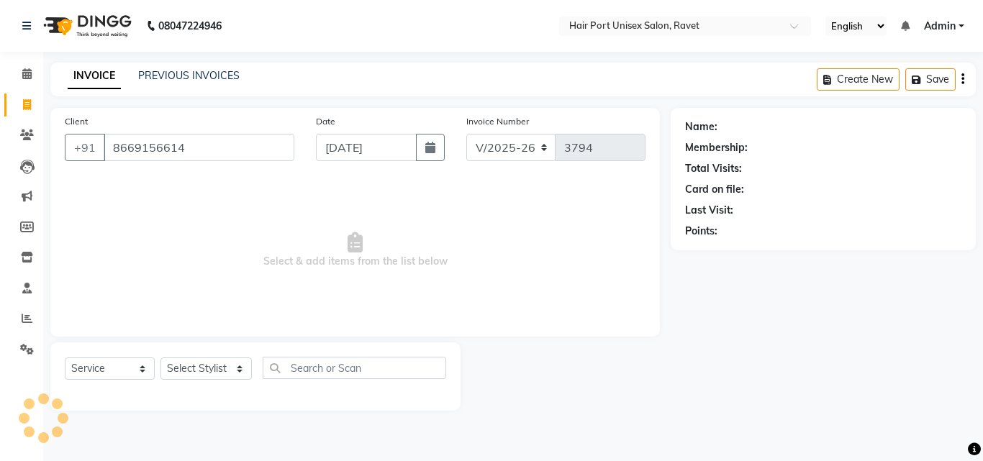
type input "8669156614"
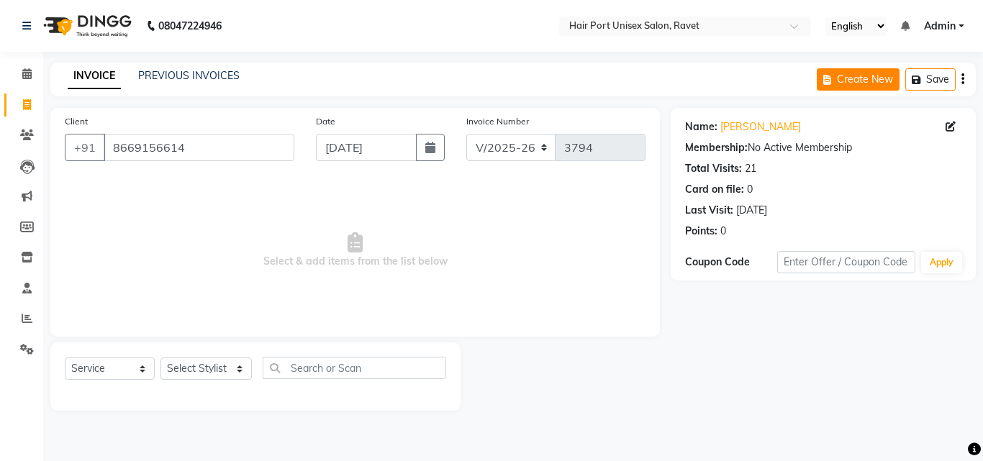
click at [861, 83] on button "Create New" at bounding box center [858, 79] width 83 height 22
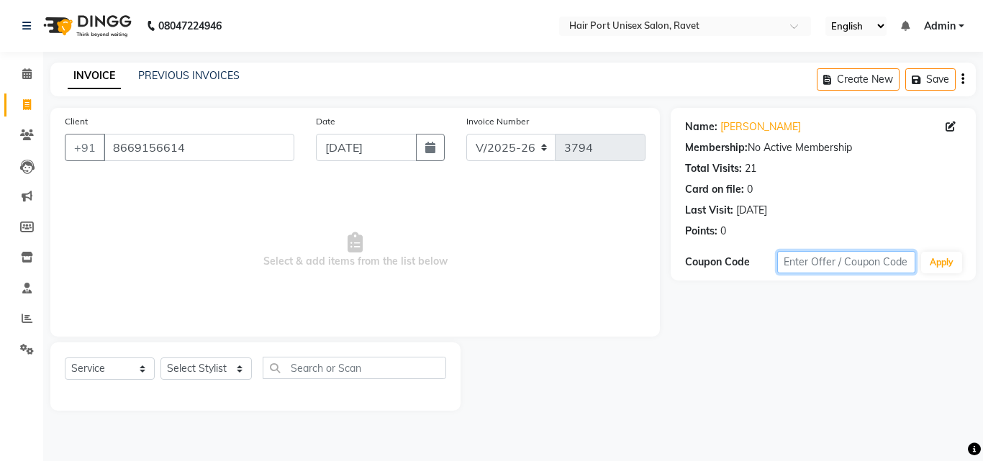
click at [800, 269] on input "text" at bounding box center [846, 262] width 138 height 22
click at [711, 124] on div "Name:" at bounding box center [701, 126] width 32 height 15
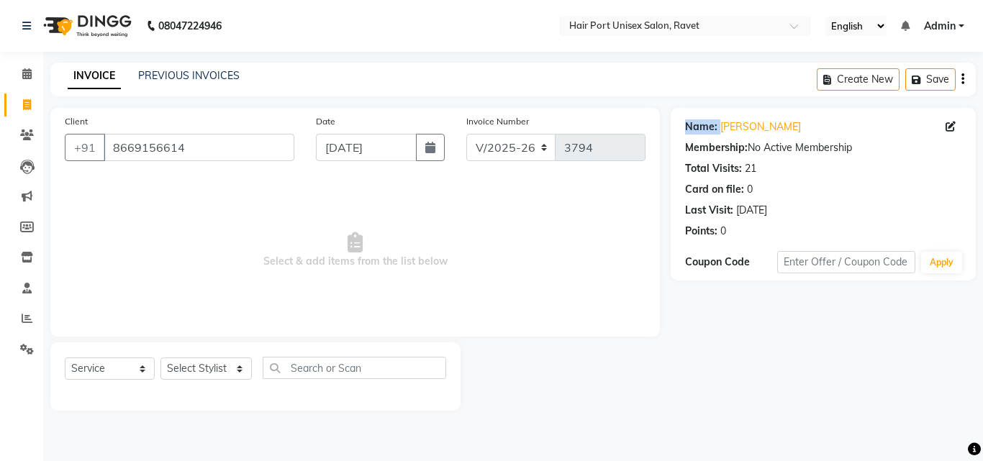
click at [711, 124] on div "Name:" at bounding box center [701, 126] width 32 height 15
click at [756, 131] on link "[PERSON_NAME]" at bounding box center [760, 126] width 81 height 15
